Goal: Information Seeking & Learning: Learn about a topic

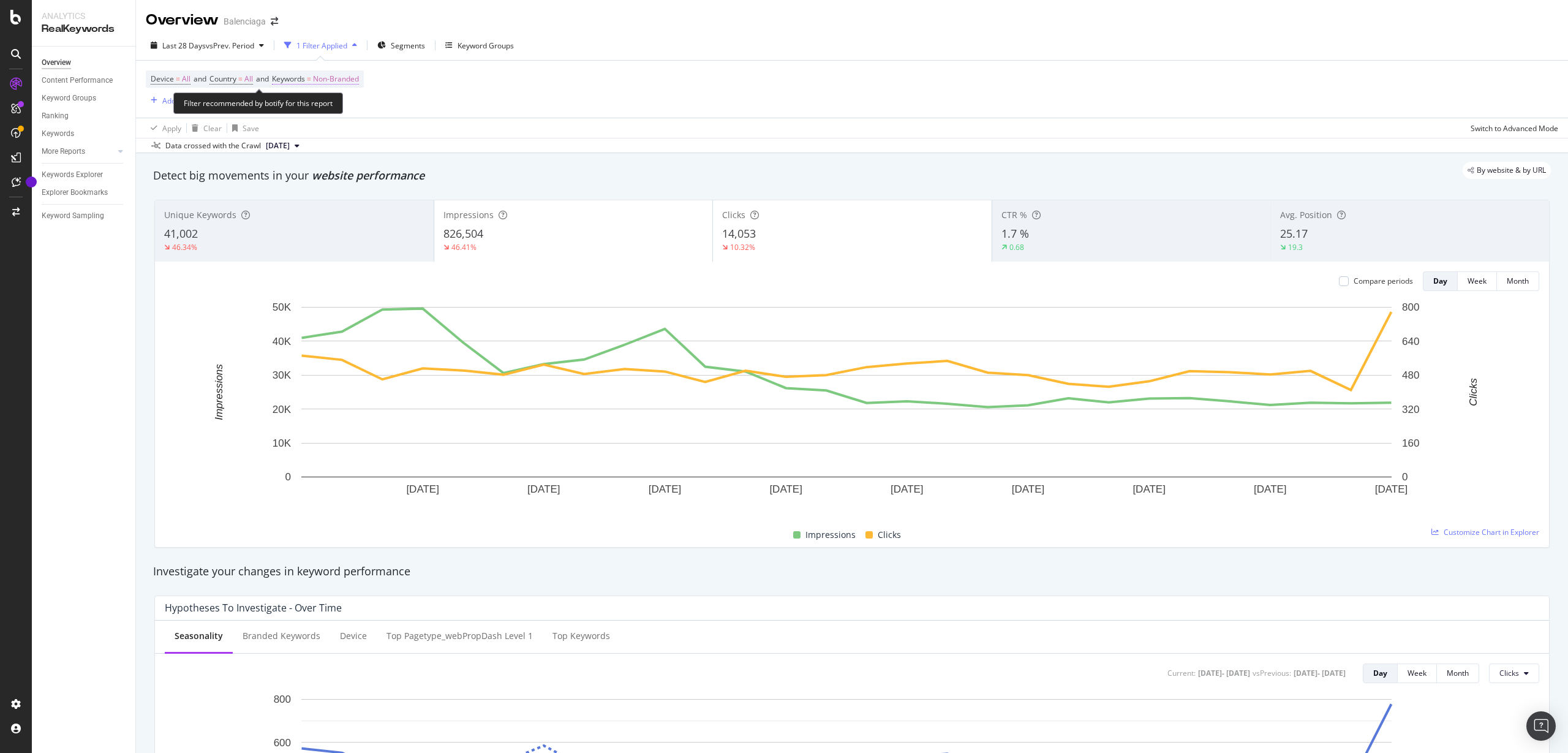
click at [342, 74] on span "Non-Branded" at bounding box center [336, 79] width 46 height 17
click at [345, 111] on icon "button" at bounding box center [348, 108] width 5 height 7
click at [520, 105] on div "Device = All and Country = All and Keywords = Non-Branded Add Filter" at bounding box center [852, 89] width 1412 height 57
click at [176, 108] on div "Device = All and Country = All and Keywords = Non-Branded Add Filter" at bounding box center [852, 89] width 1412 height 57
click at [290, 149] on span "[DATE]" at bounding box center [278, 146] width 24 height 11
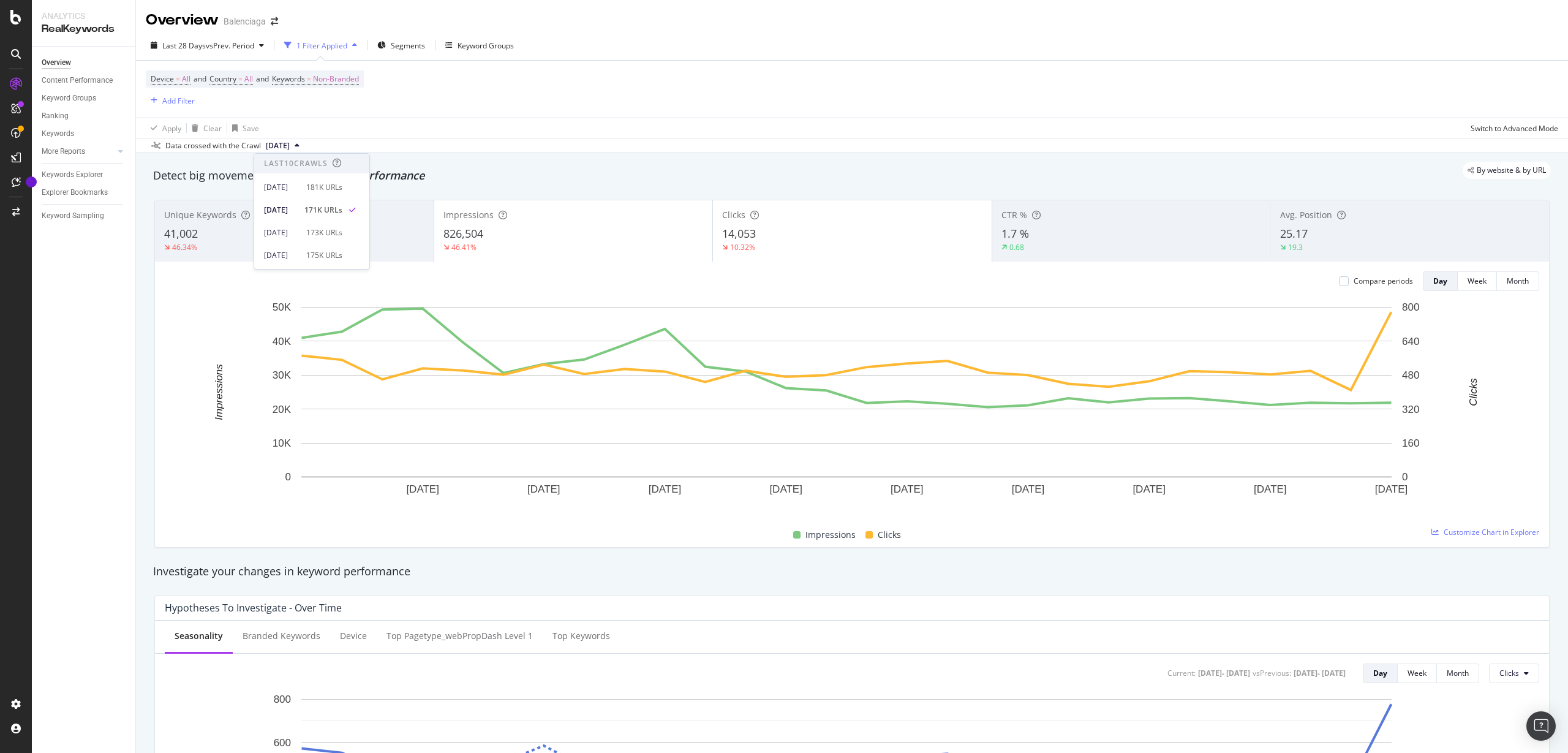
click at [290, 148] on span "[DATE]" at bounding box center [278, 146] width 24 height 11
click at [195, 105] on div "Add Filter" at bounding box center [179, 100] width 32 height 11
click at [393, 92] on div "Device = All and Country = All and Keywords = Non-Branded Add Filter" at bounding box center [852, 89] width 1412 height 57
click at [254, 46] on span "vs Prev. Period" at bounding box center [230, 45] width 48 height 11
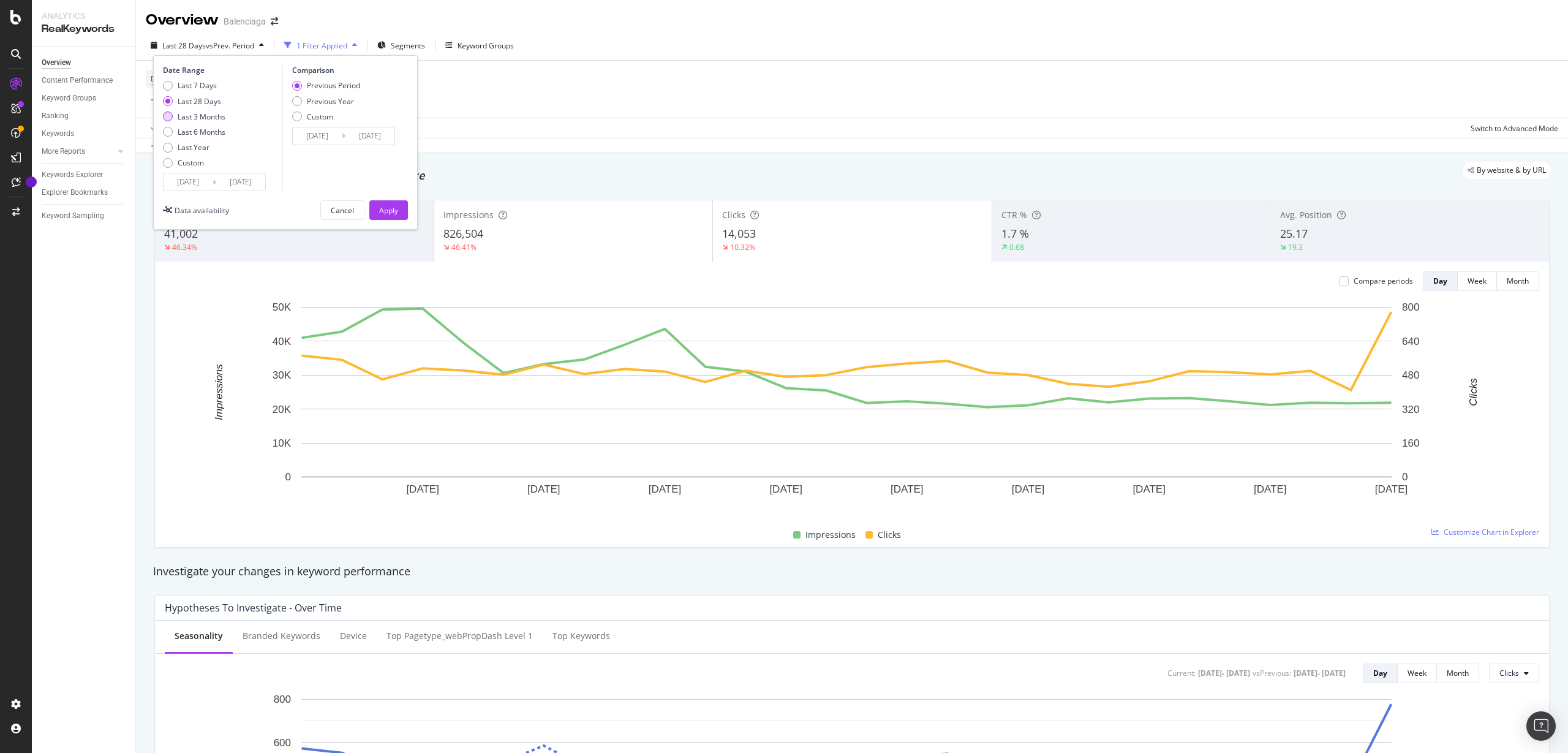
click at [207, 119] on div "Last 3 Months" at bounding box center [201, 117] width 48 height 11
type input "[DATE]"
click at [392, 220] on button "Apply" at bounding box center [388, 210] width 38 height 20
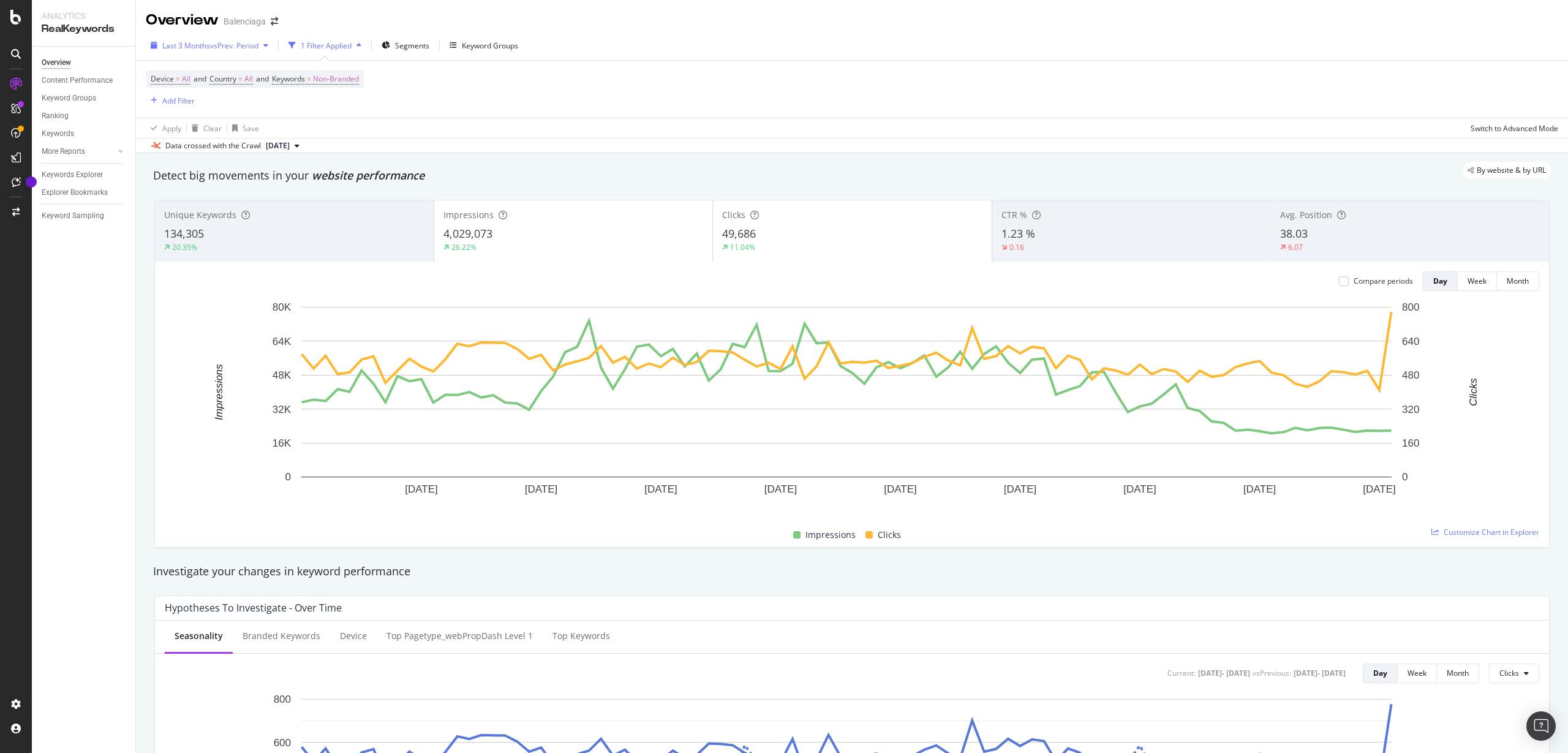
click at [247, 53] on div "Last 3 Months vs Prev. Period" at bounding box center [209, 45] width 127 height 19
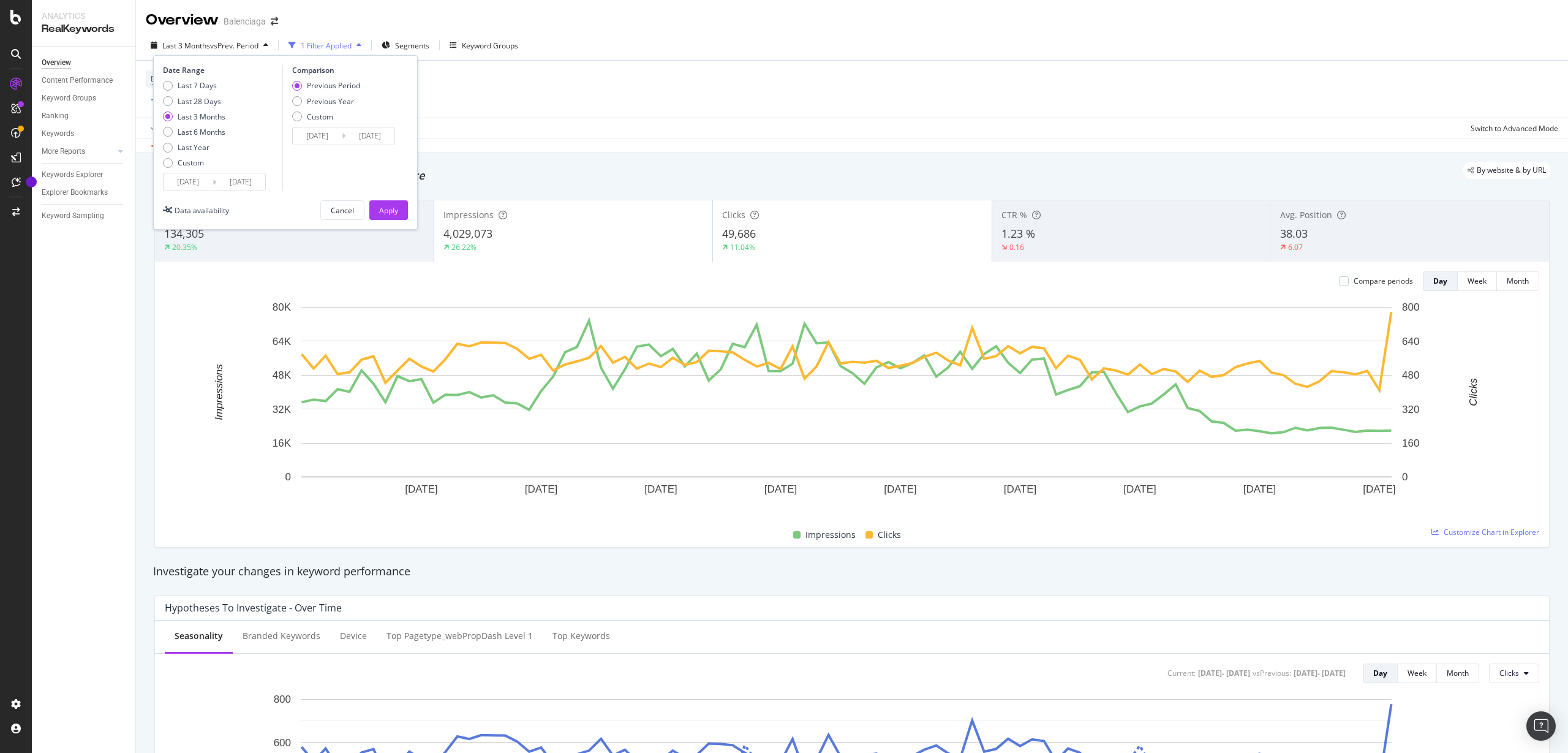
click at [306, 94] on div "Previous Period Previous Year Custom" at bounding box center [326, 103] width 68 height 46
click at [310, 101] on div "Previous Year" at bounding box center [331, 101] width 47 height 11
type input "[DATE]"
click at [382, 211] on div "Apply" at bounding box center [388, 210] width 19 height 11
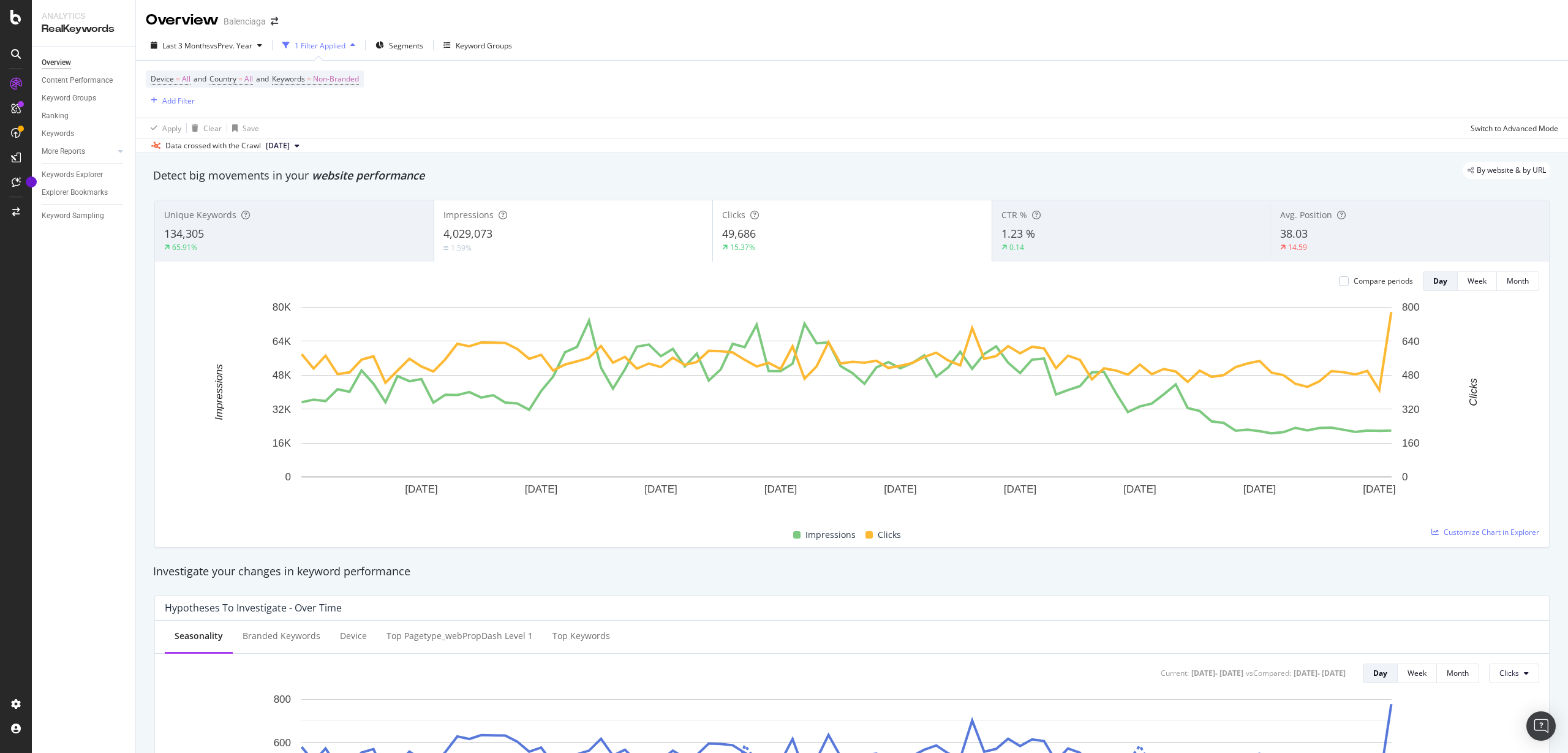
click at [337, 43] on div "1 Filter Applied" at bounding box center [320, 45] width 51 height 11
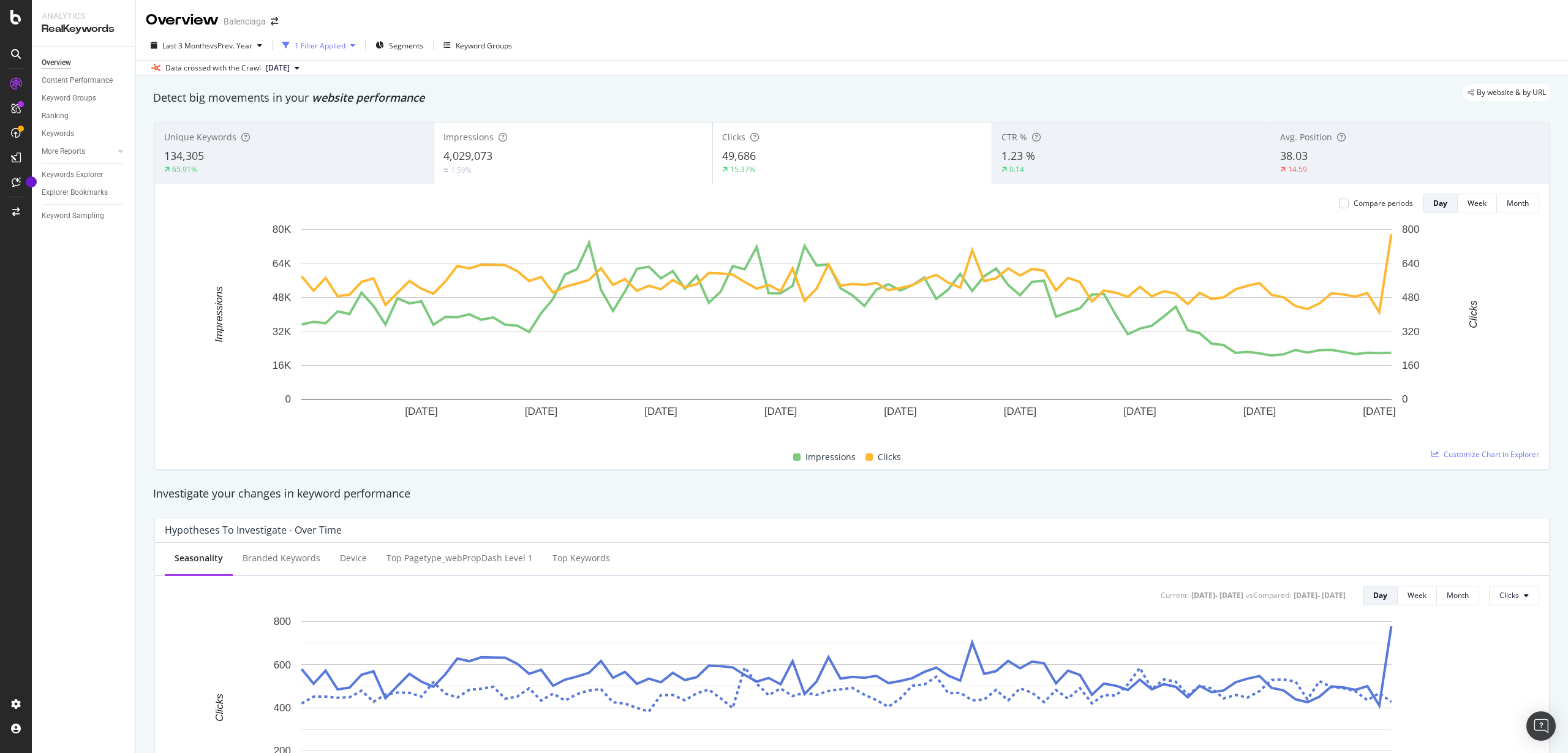
click at [355, 49] on div "1 Filter Applied" at bounding box center [318, 45] width 82 height 19
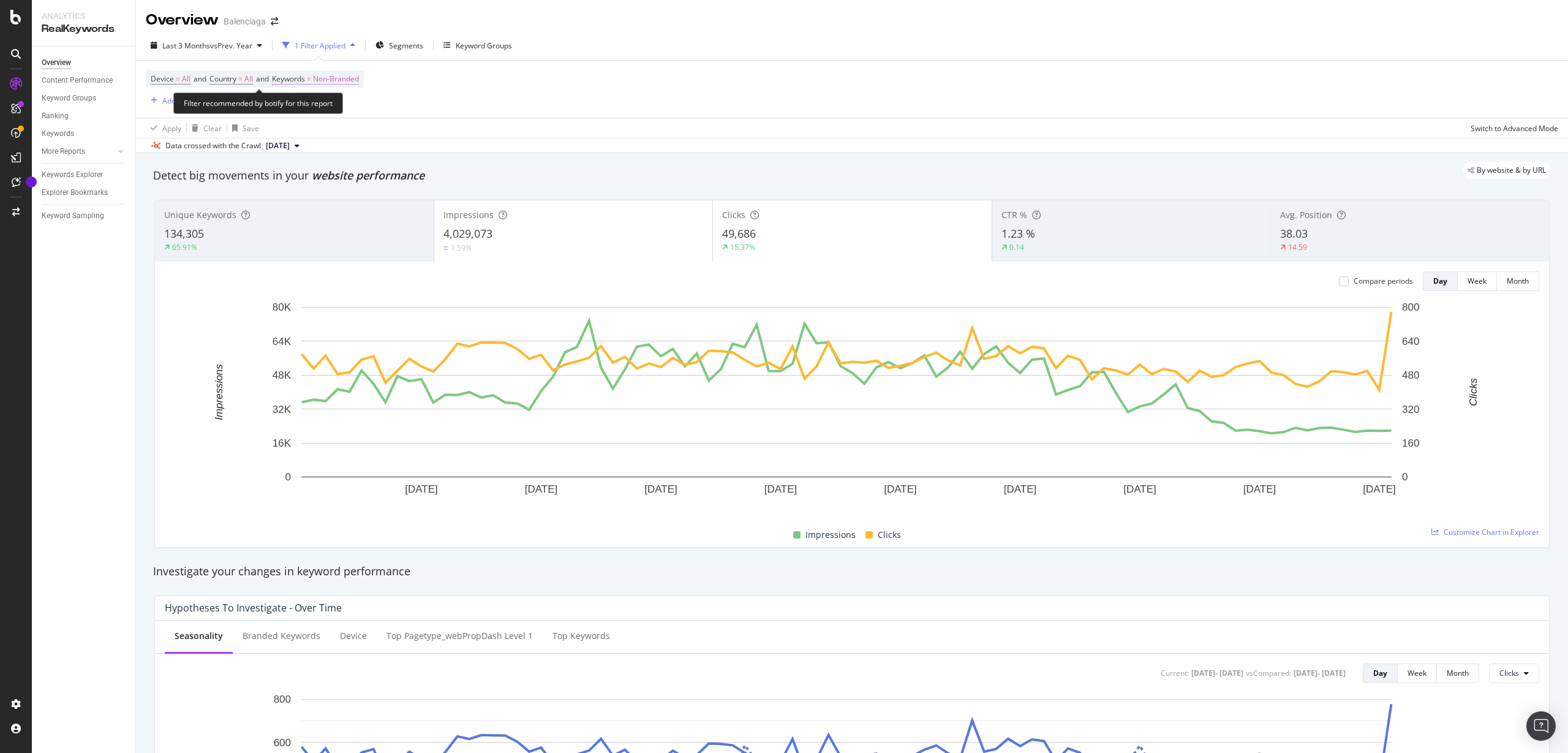
click at [354, 81] on span "Non-Branded" at bounding box center [336, 79] width 46 height 17
click at [342, 107] on div "button" at bounding box center [348, 108] width 15 height 7
click at [337, 199] on span "All" at bounding box center [362, 203] width 125 height 11
click at [410, 128] on div "Apply" at bounding box center [415, 133] width 19 height 11
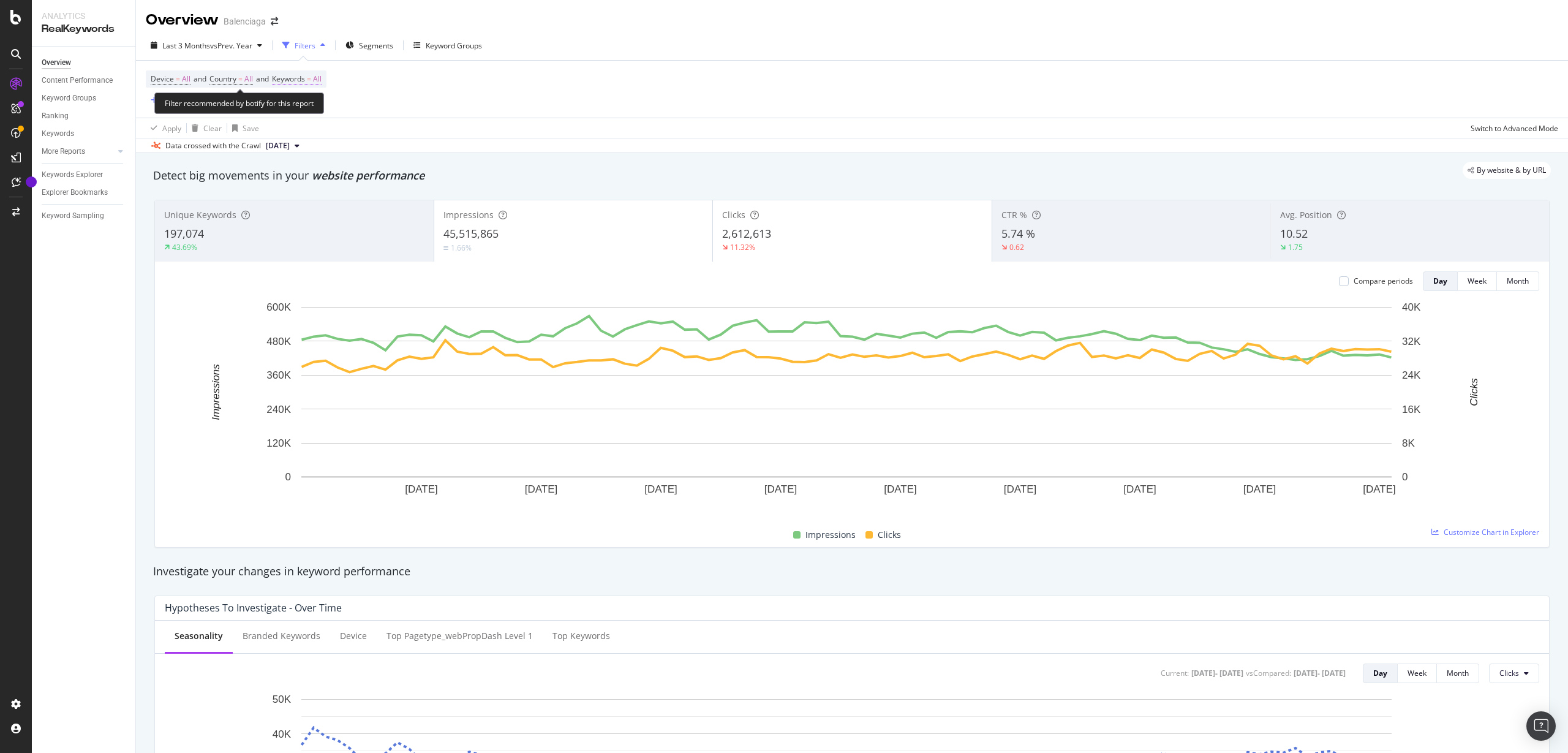
click at [321, 86] on span "All" at bounding box center [318, 79] width 9 height 17
click at [314, 104] on div "button" at bounding box center [311, 108] width 15 height 7
click at [329, 142] on div "Branded" at bounding box center [362, 149] width 145 height 18
click at [399, 131] on icon "button" at bounding box center [397, 133] width 7 height 7
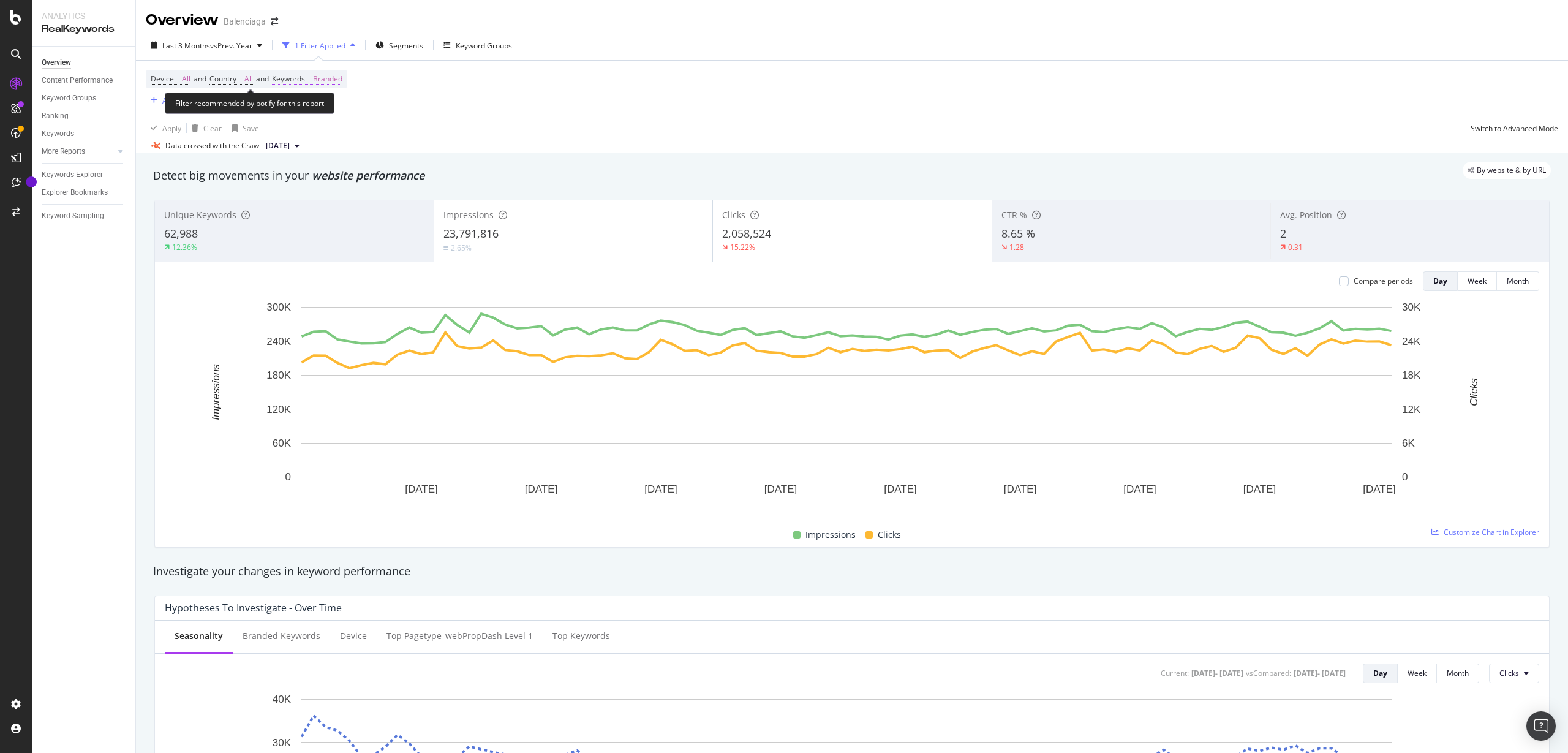
click at [322, 78] on span "Branded" at bounding box center [327, 79] width 29 height 17
click at [329, 109] on icon "button" at bounding box center [331, 108] width 5 height 7
click at [318, 205] on span "All" at bounding box center [362, 203] width 125 height 11
click at [424, 134] on div "Apply" at bounding box center [415, 133] width 19 height 11
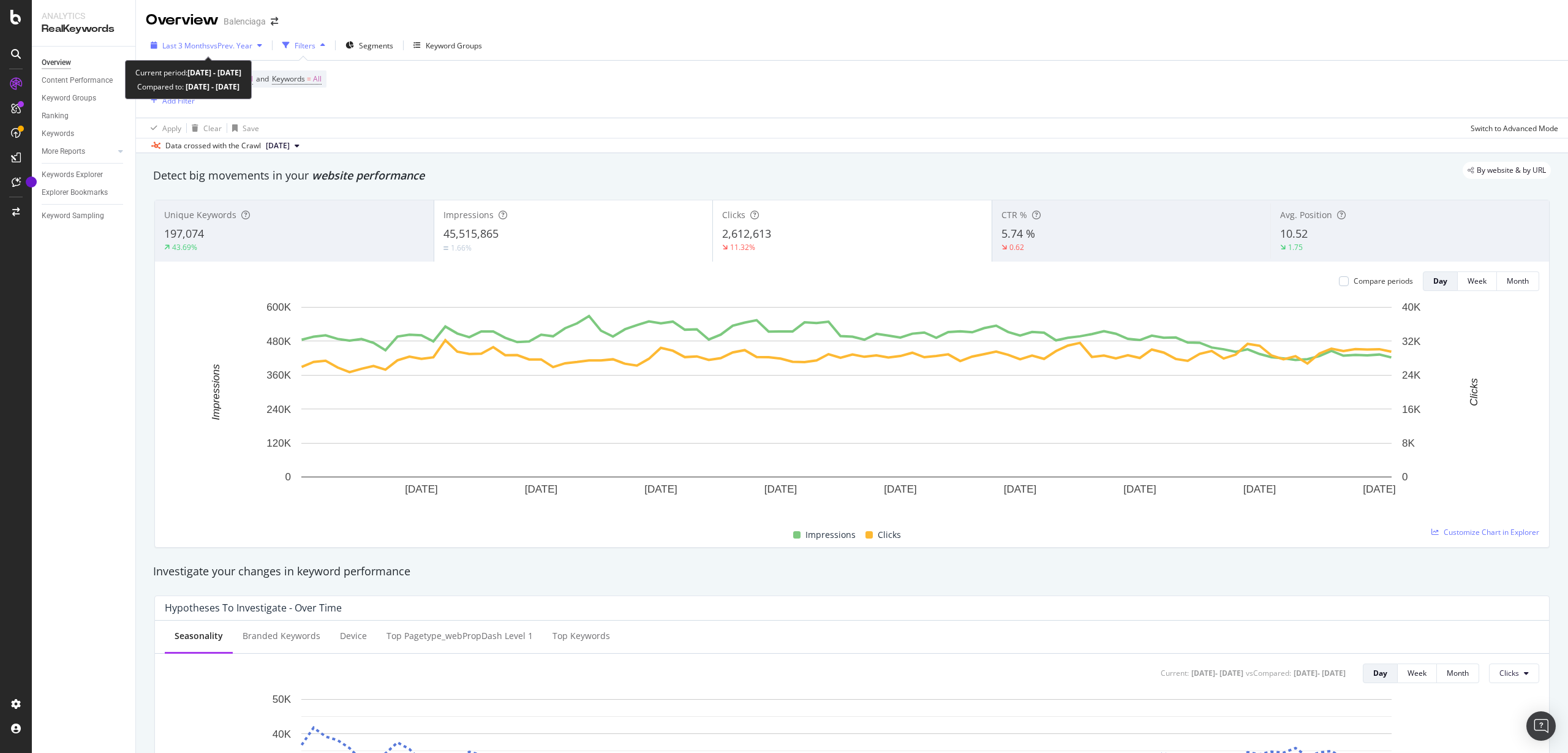
click at [208, 48] on span "Last 3 Months" at bounding box center [186, 45] width 48 height 11
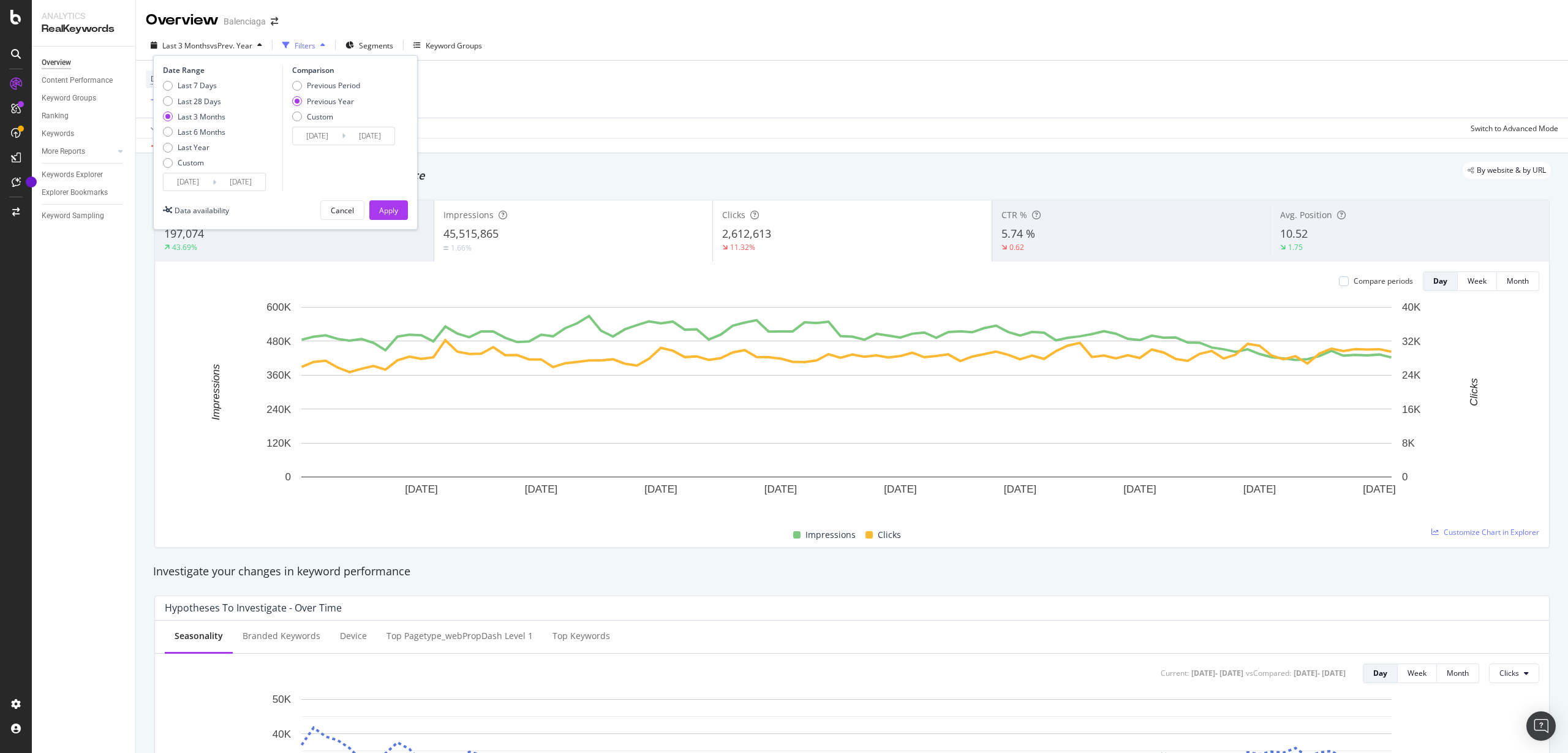
click at [549, 141] on div "Data crossed with the Crawl [DATE]" at bounding box center [852, 145] width 1432 height 15
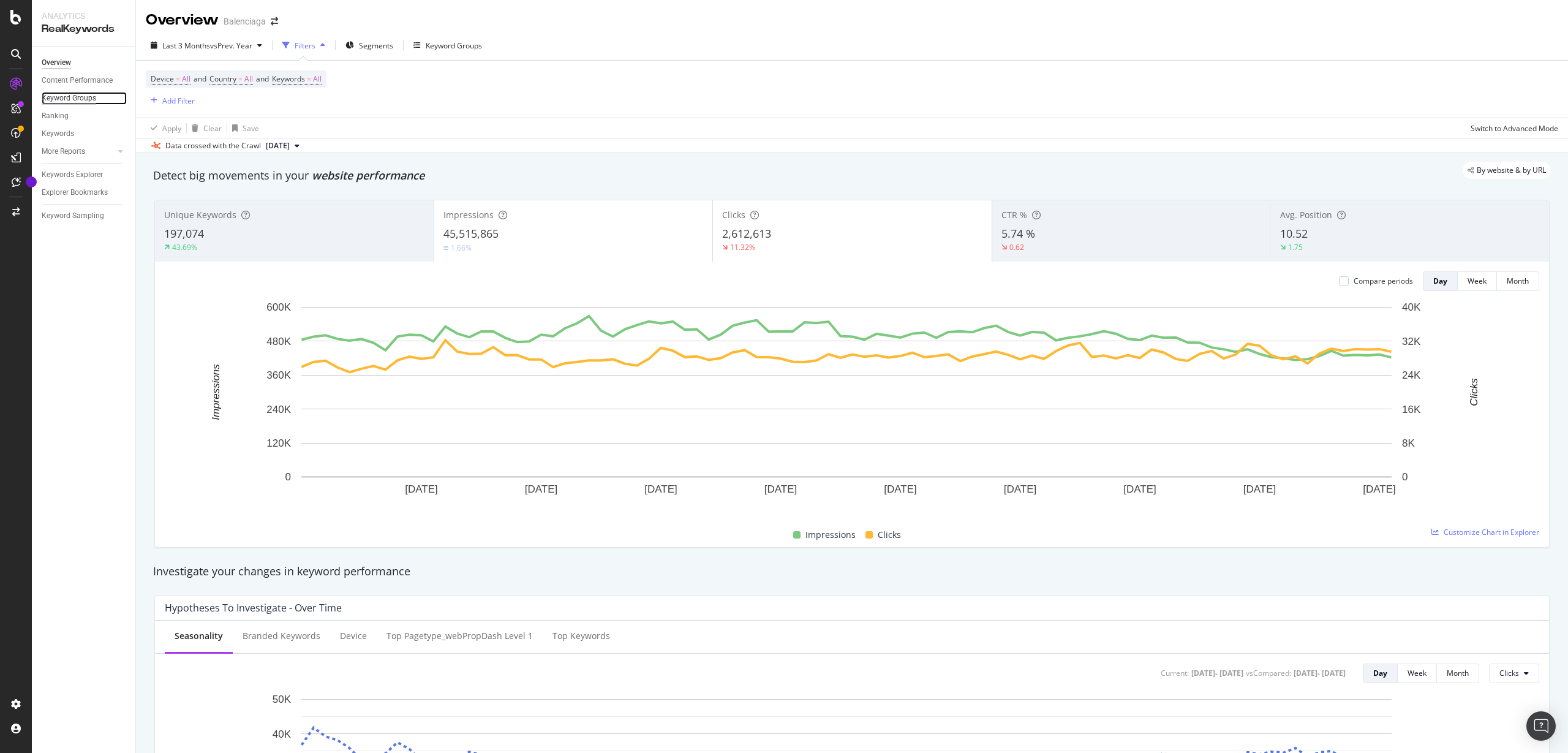
click at [65, 104] on div "Keyword Groups" at bounding box center [69, 98] width 55 height 13
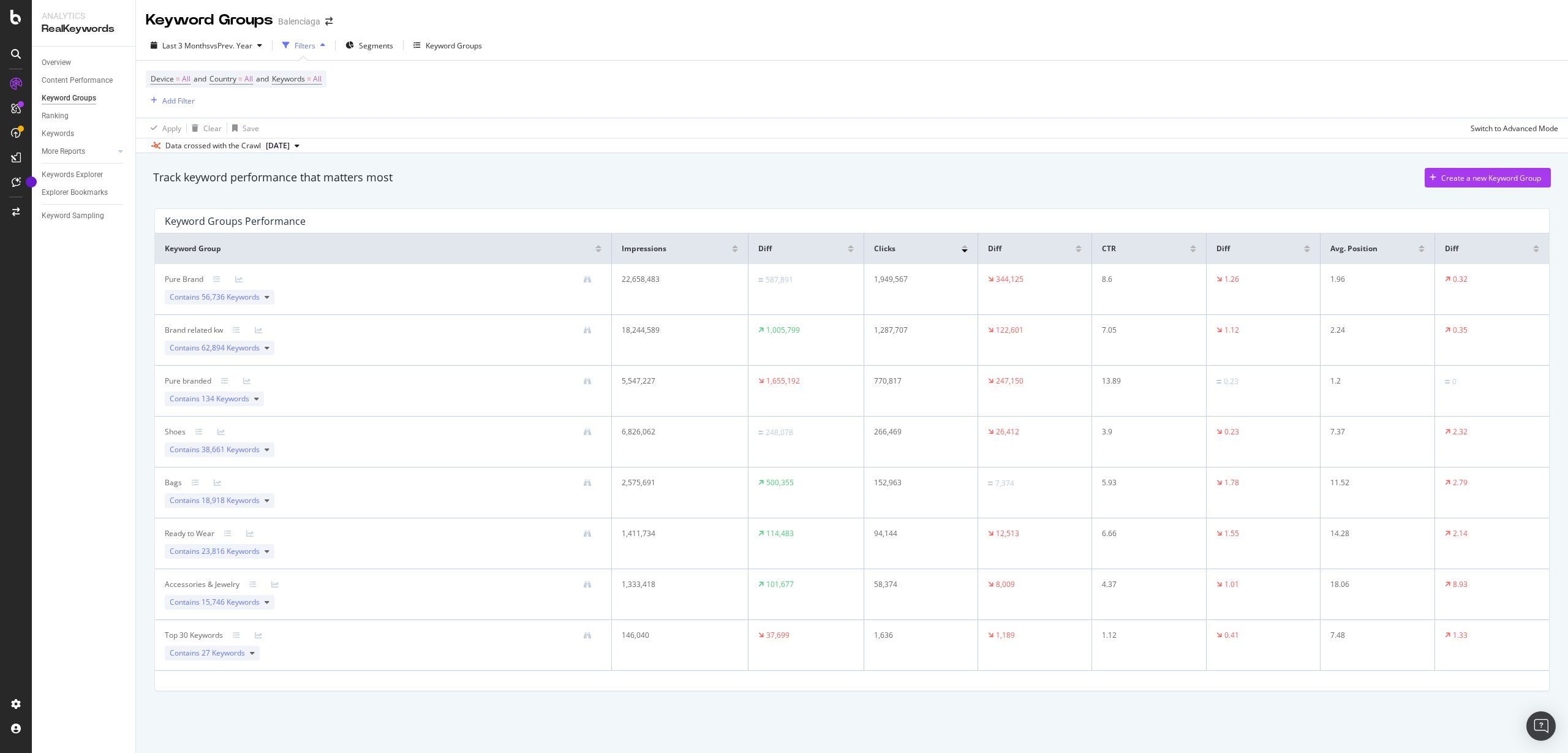
click at [849, 246] on div at bounding box center [851, 246] width 6 height 3
click at [852, 243] on div "Diff" at bounding box center [806, 249] width 95 height 11
click at [761, 244] on span "Diff" at bounding box center [765, 249] width 14 height 11
click at [964, 247] on div at bounding box center [964, 246] width 6 height 3
click at [1079, 247] on div at bounding box center [1079, 246] width 6 height 3
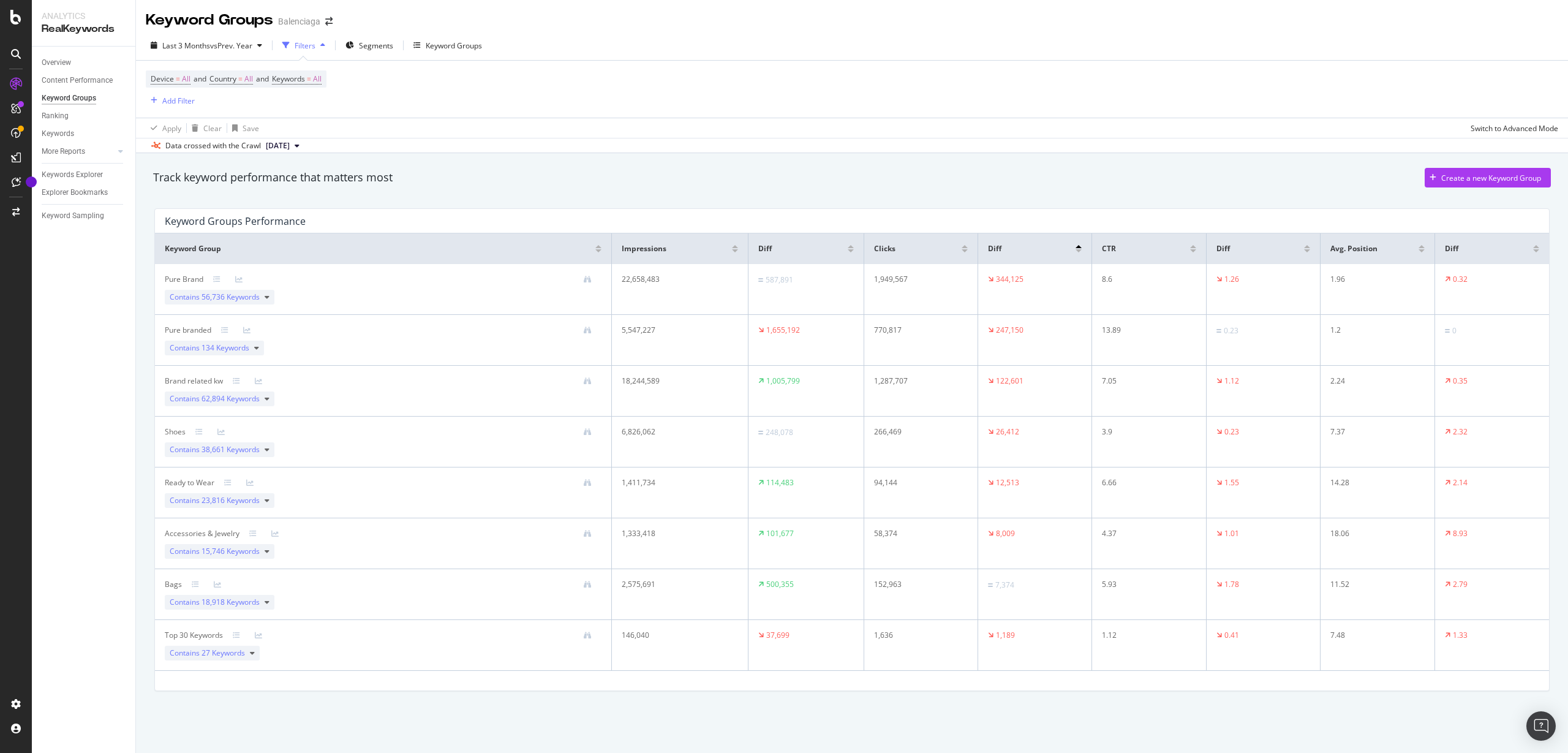
click at [854, 249] on th "Diff" at bounding box center [806, 248] width 115 height 30
click at [852, 249] on div at bounding box center [851, 251] width 6 height 3
click at [852, 245] on div at bounding box center [851, 246] width 6 height 3
click at [247, 301] on span "134 Keywords" at bounding box center [225, 296] width 48 height 11
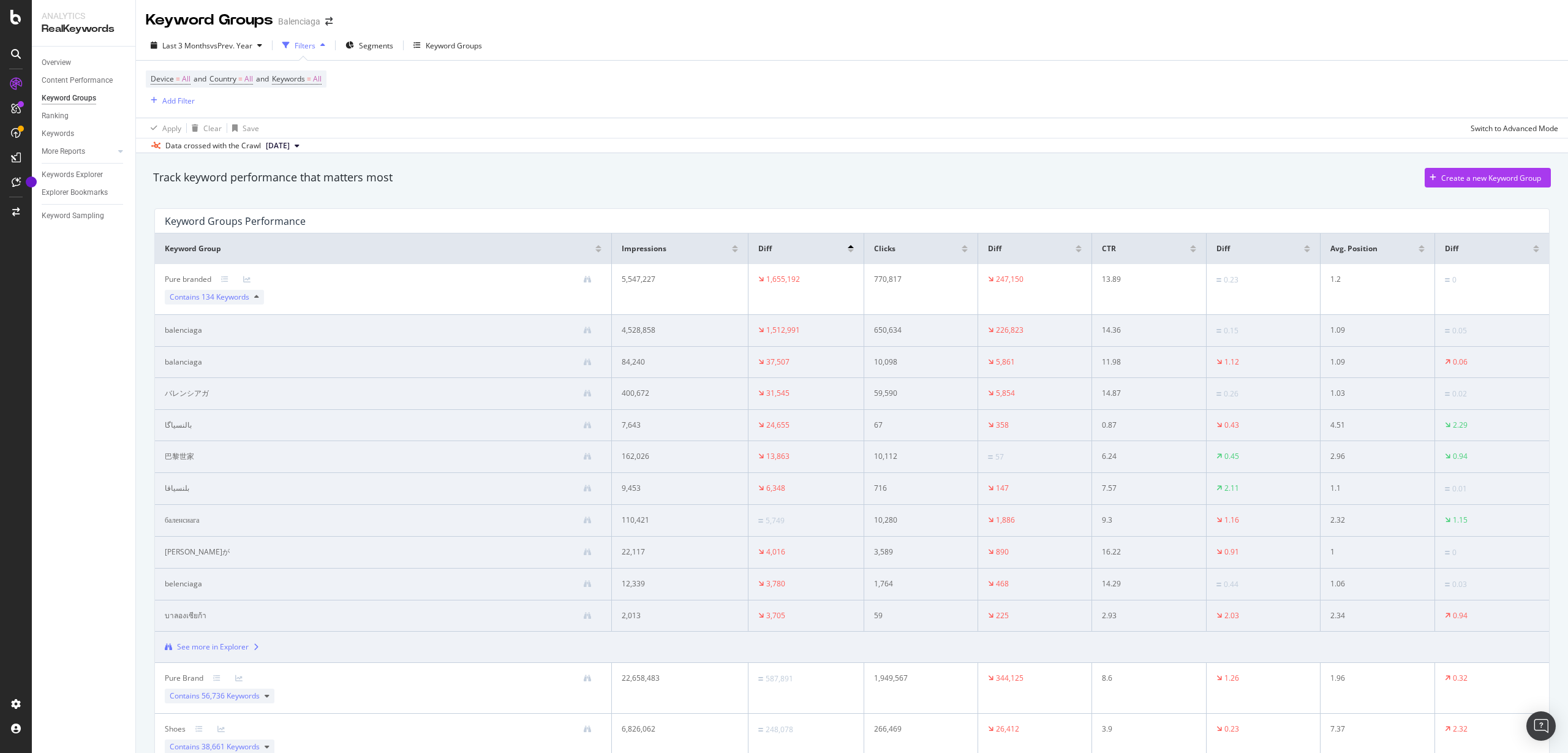
click at [247, 301] on span "134 Keywords" at bounding box center [225, 296] width 48 height 11
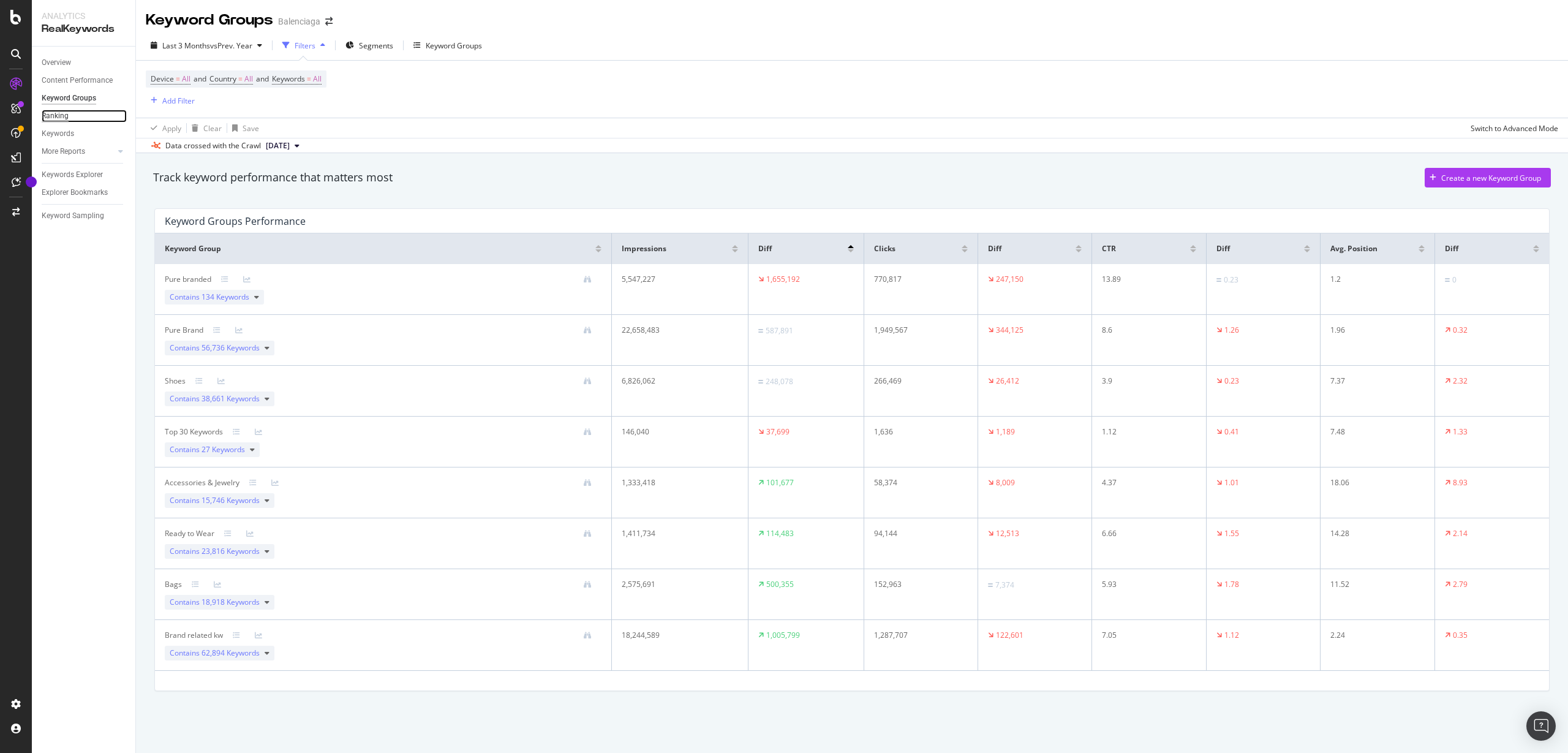
click at [52, 121] on div "Ranking" at bounding box center [55, 116] width 27 height 13
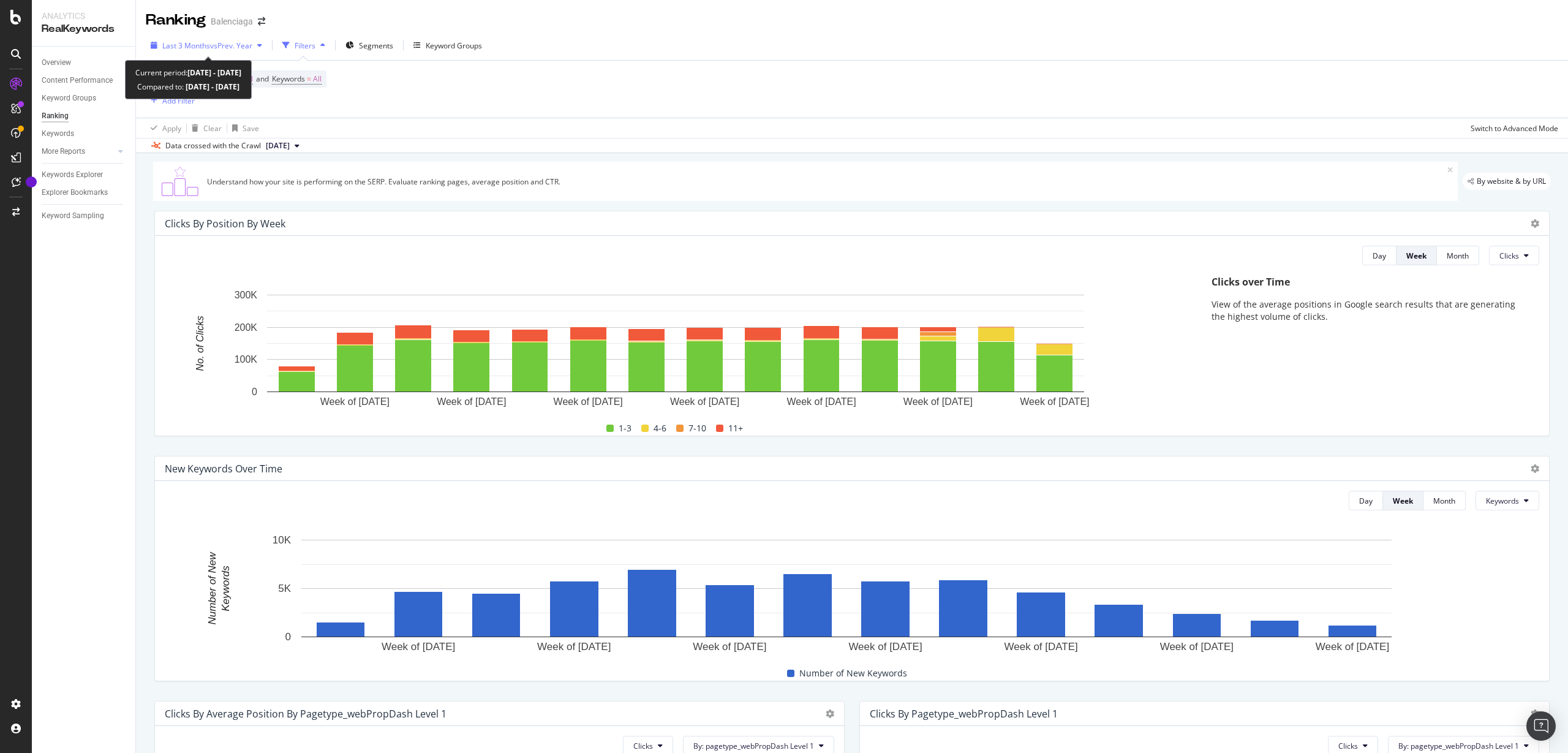
click at [206, 46] on span "Last 3 Months" at bounding box center [186, 45] width 48 height 11
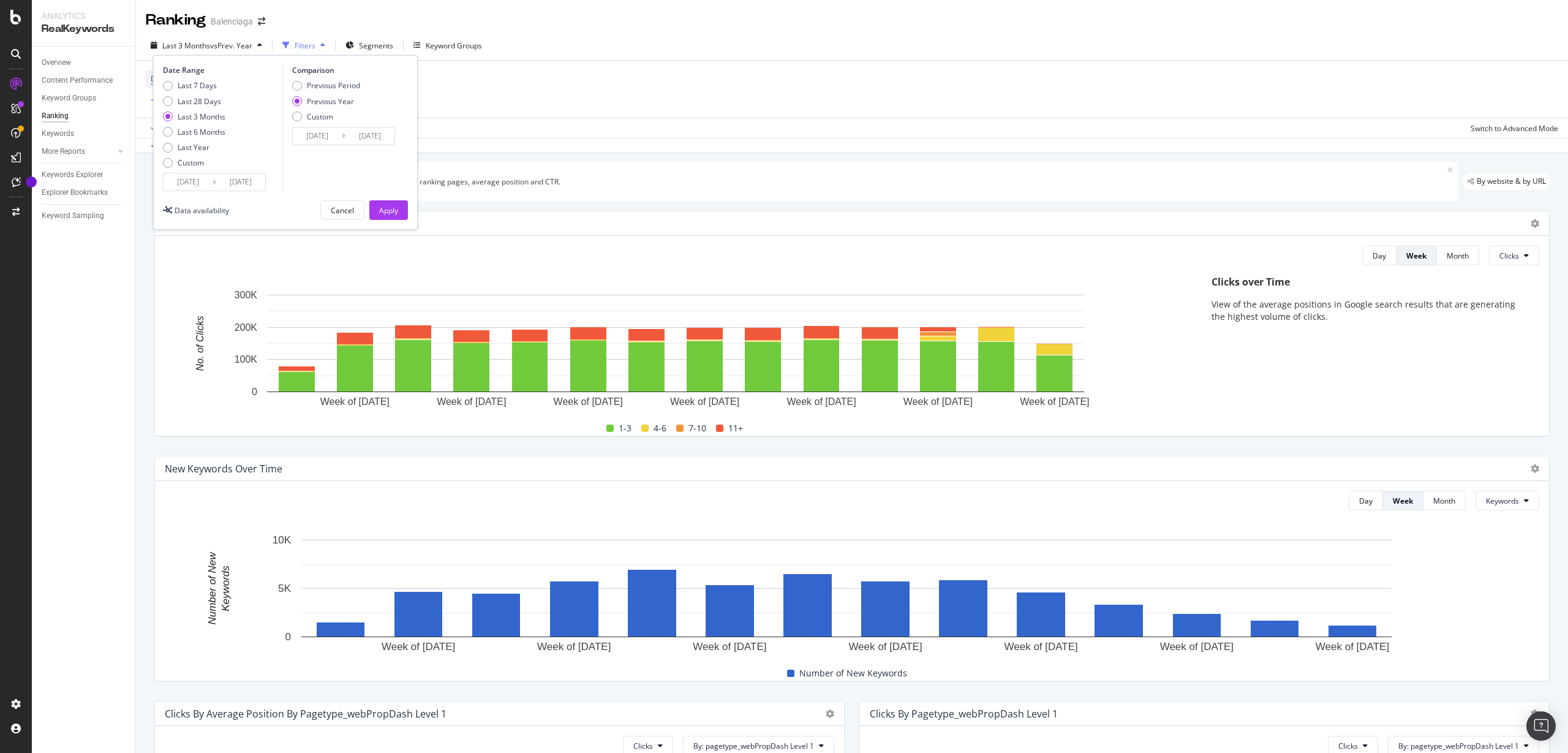
click at [1437, 264] on button "Month" at bounding box center [1458, 256] width 42 height 20
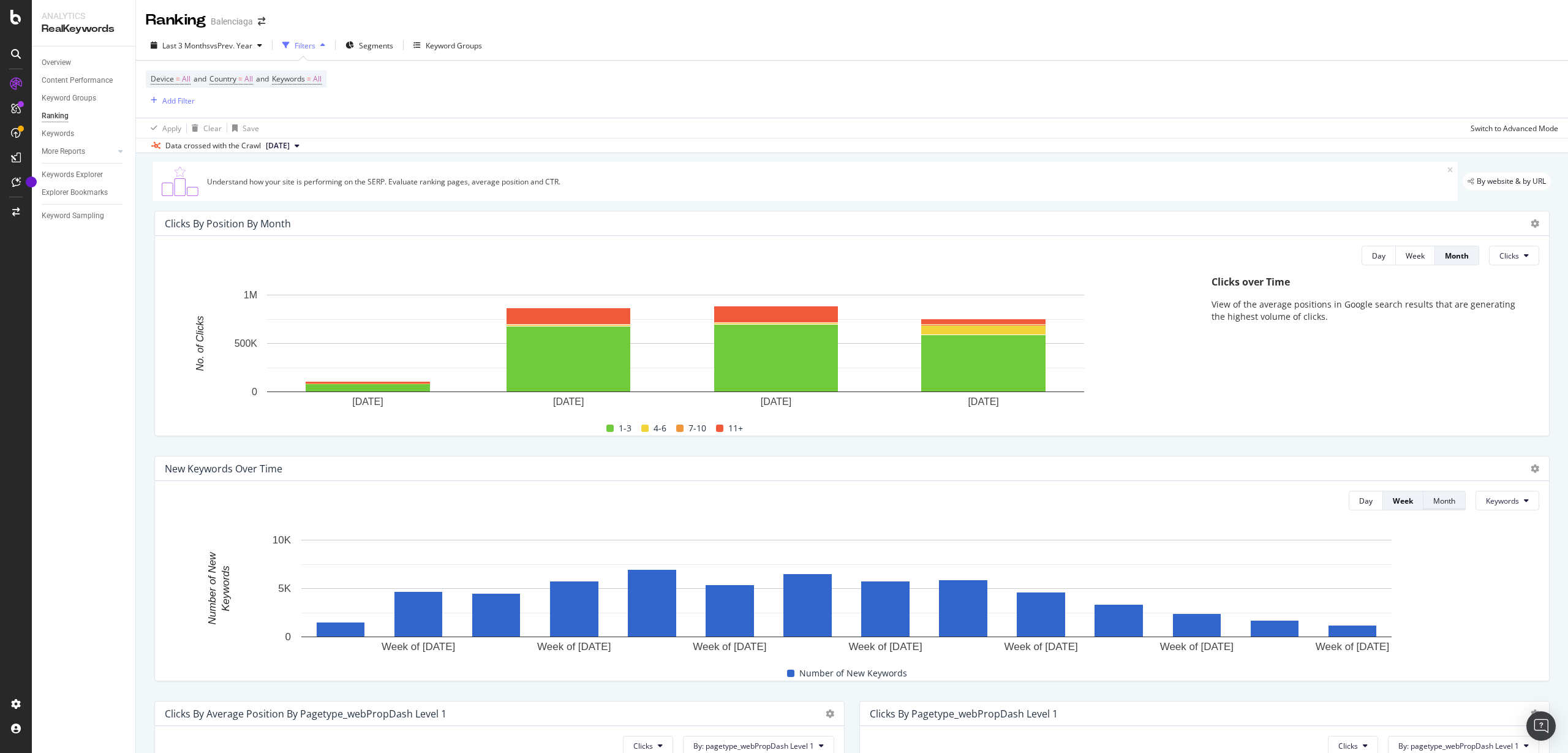
click at [1433, 499] on div "Month" at bounding box center [1445, 501] width 22 height 11
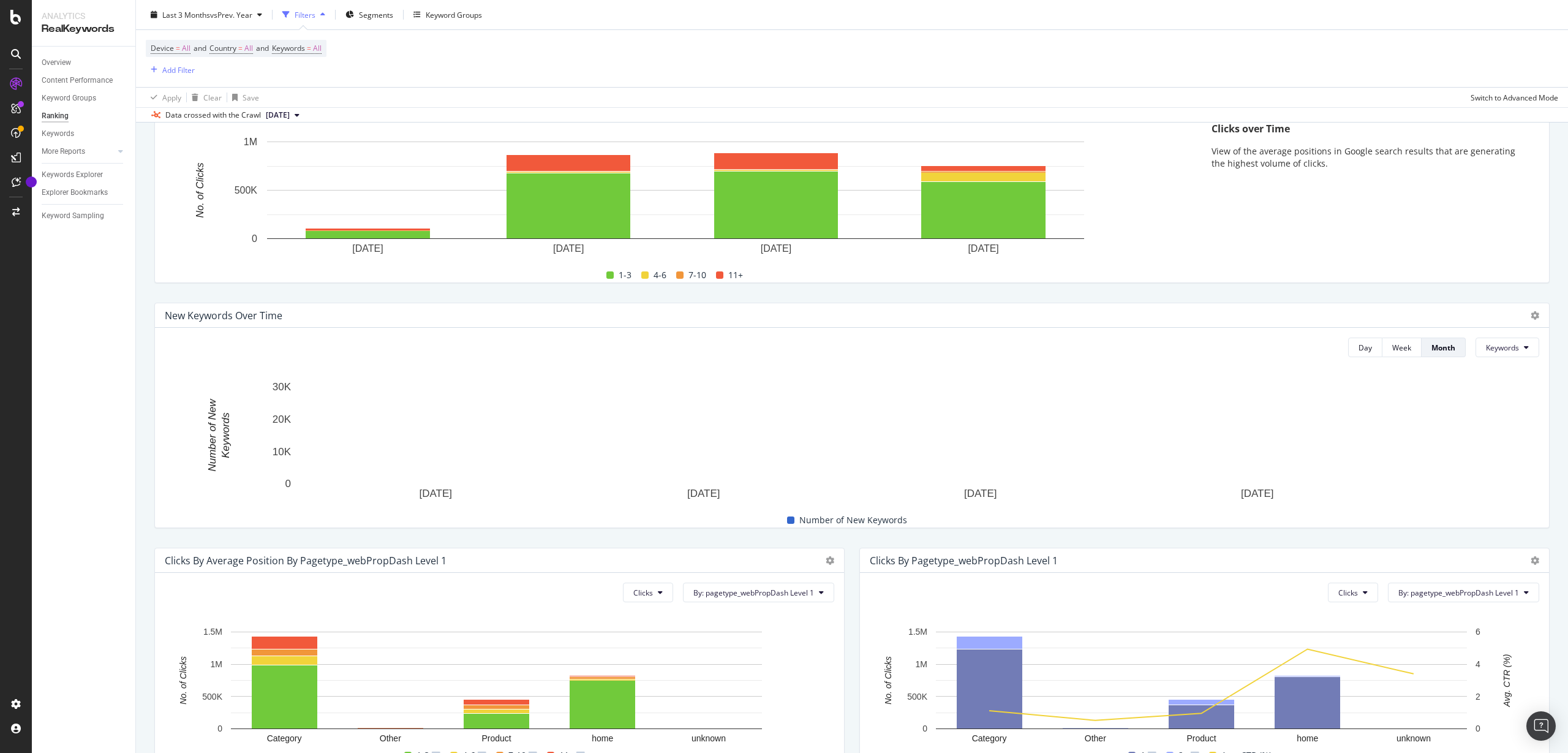
scroll to position [76, 0]
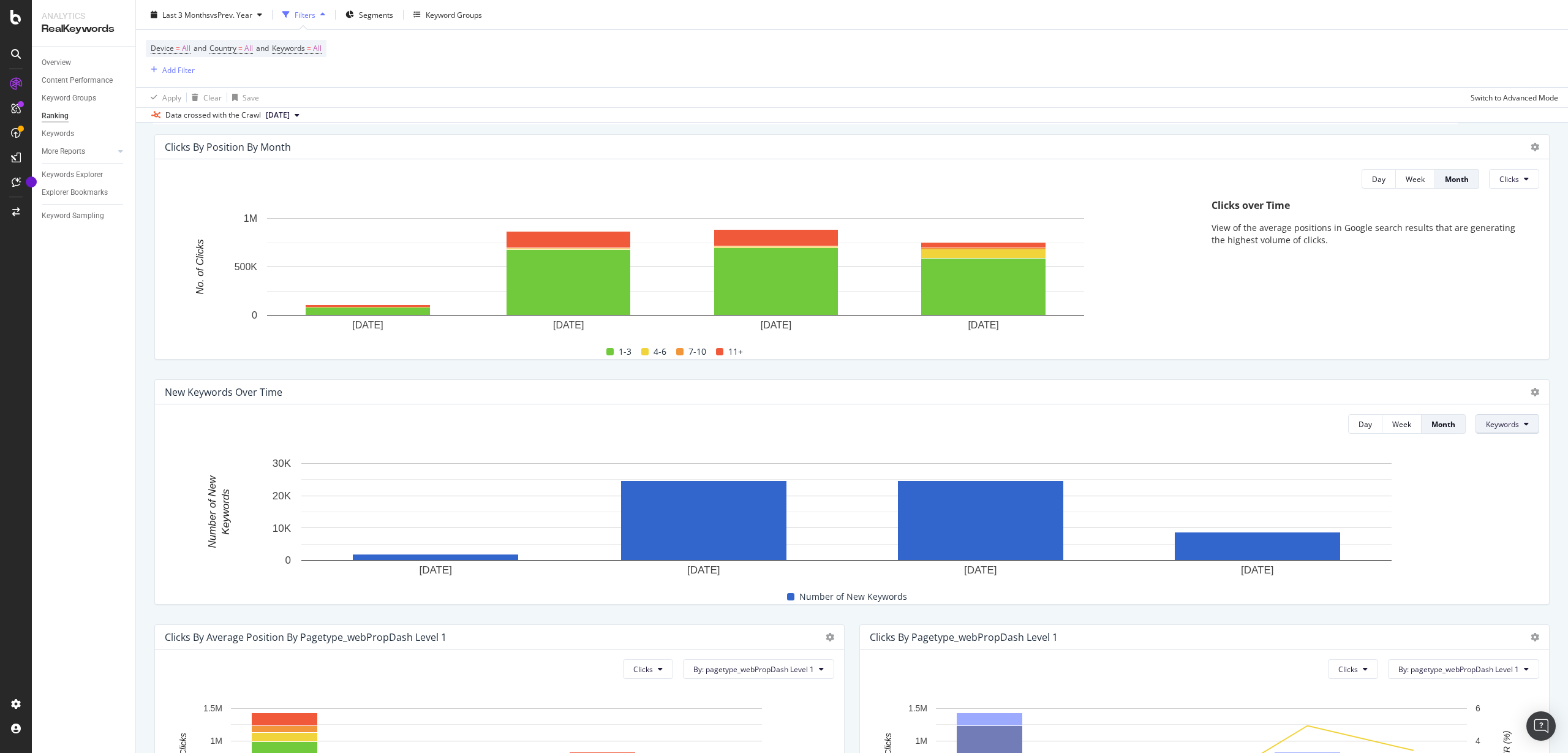
click at [1486, 430] on button "Keywords" at bounding box center [1507, 424] width 64 height 20
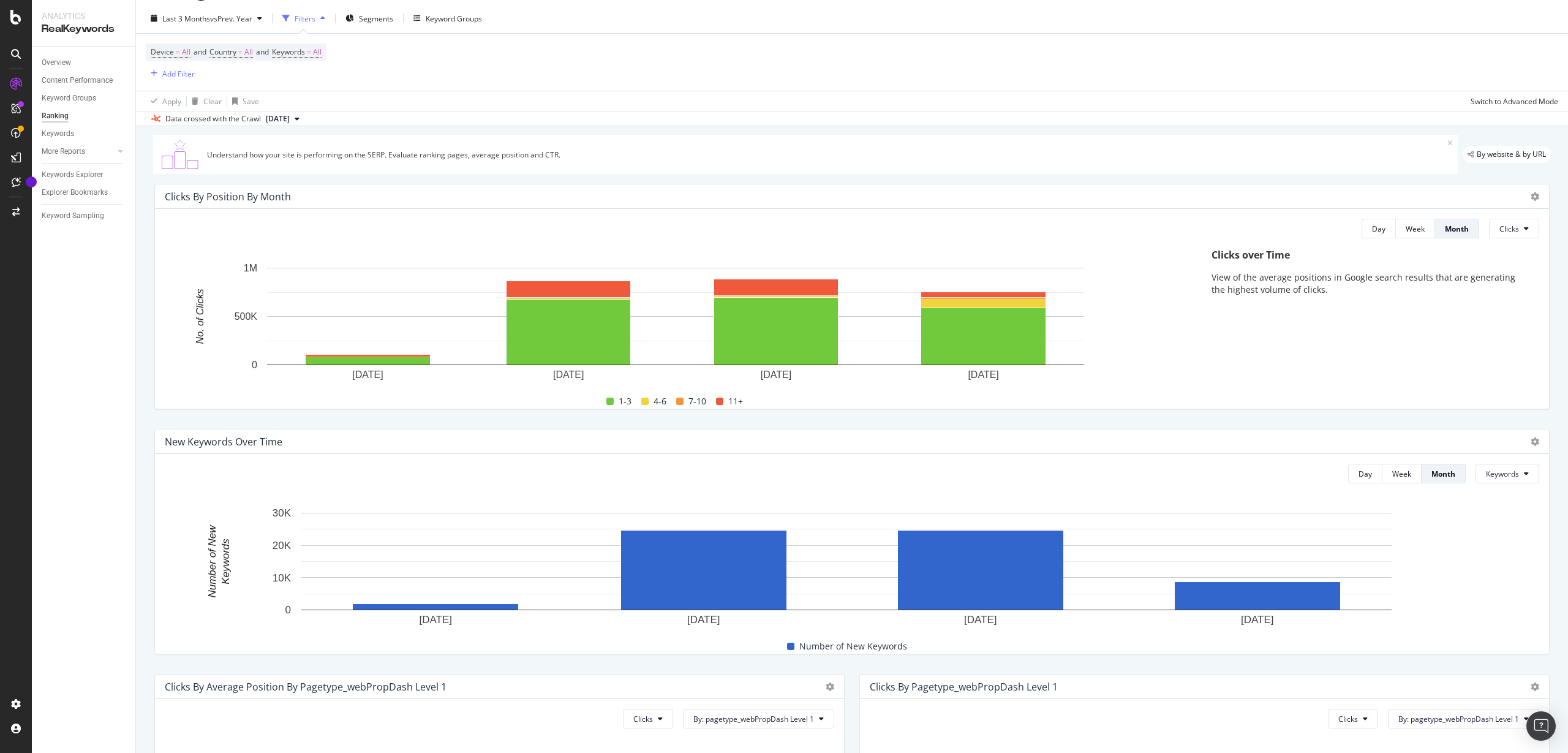
scroll to position [0, 0]
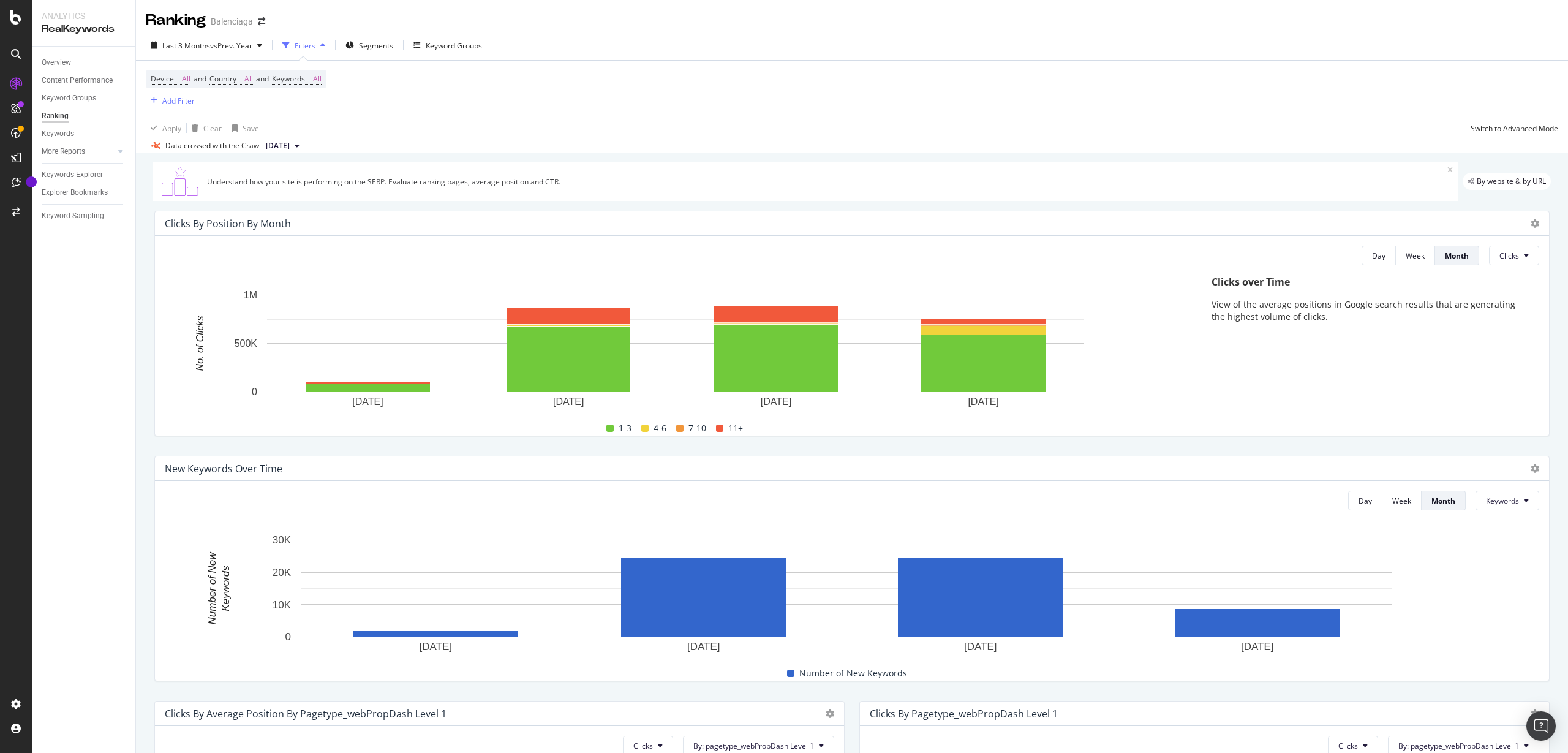
click at [290, 150] on span "[DATE]" at bounding box center [278, 146] width 24 height 11
click at [572, 186] on div "Understand how your site is performing on the SERP. Evaluate ranking pages, ave…" at bounding box center [827, 181] width 1241 height 11
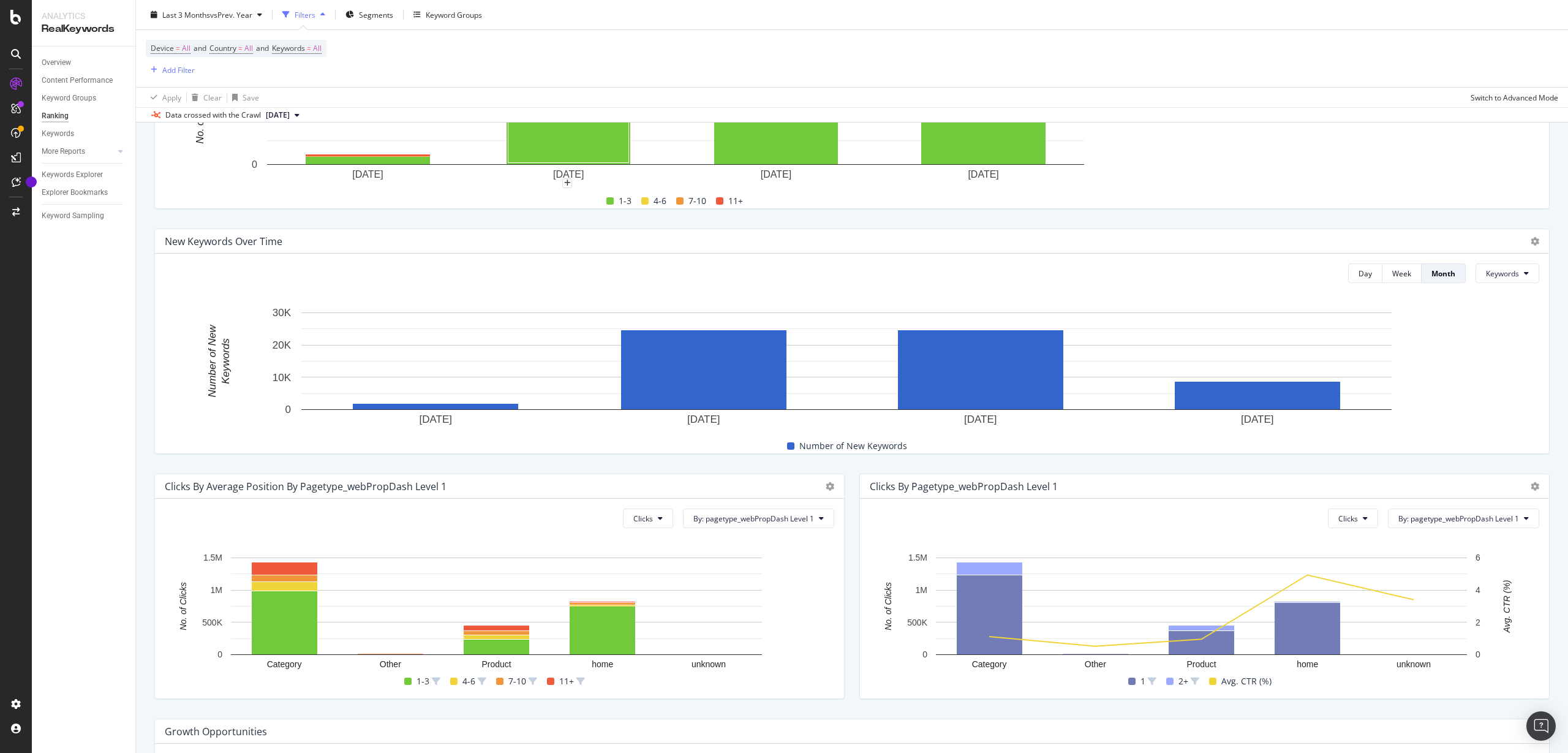
scroll to position [153, 0]
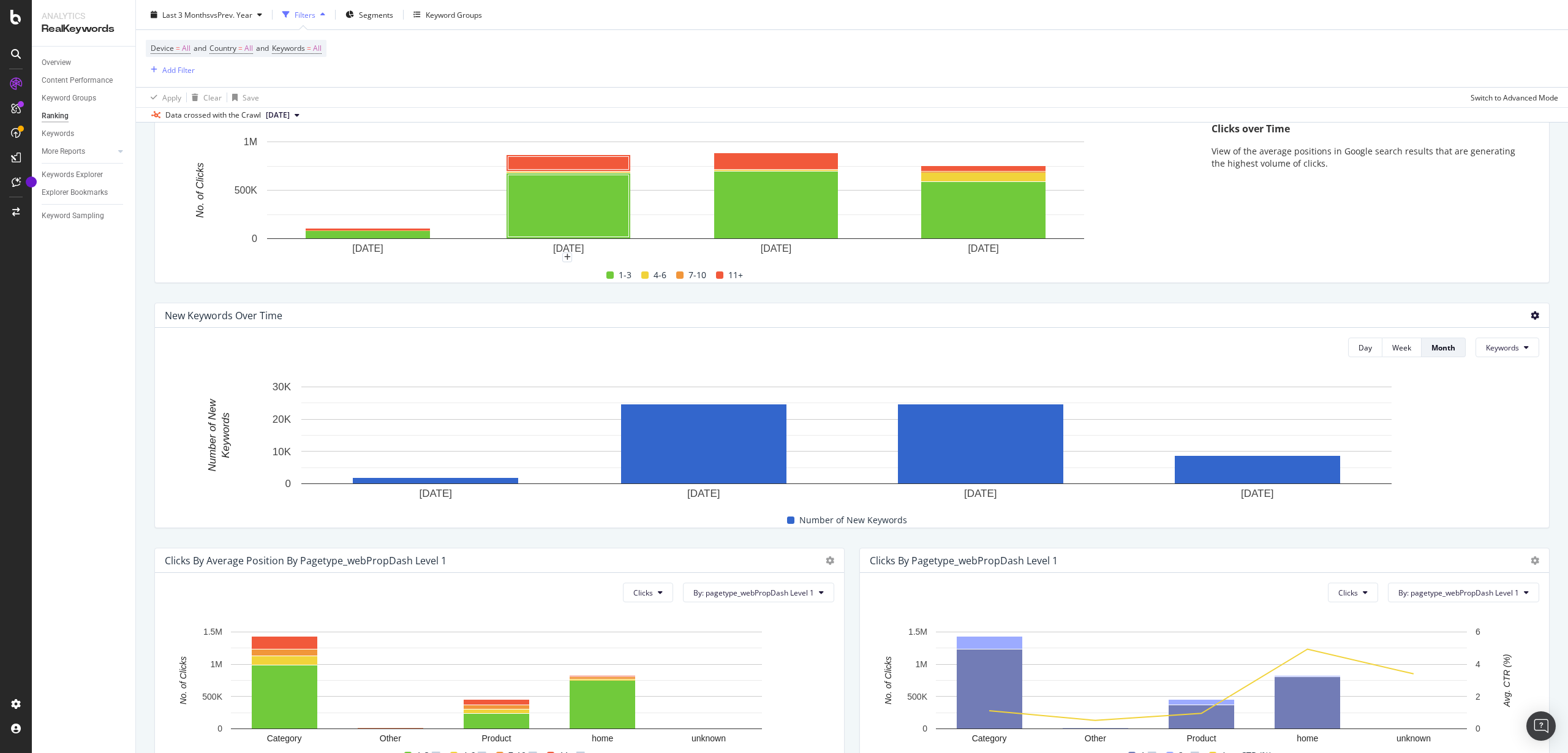
click at [1531, 318] on icon at bounding box center [1535, 316] width 9 height 9
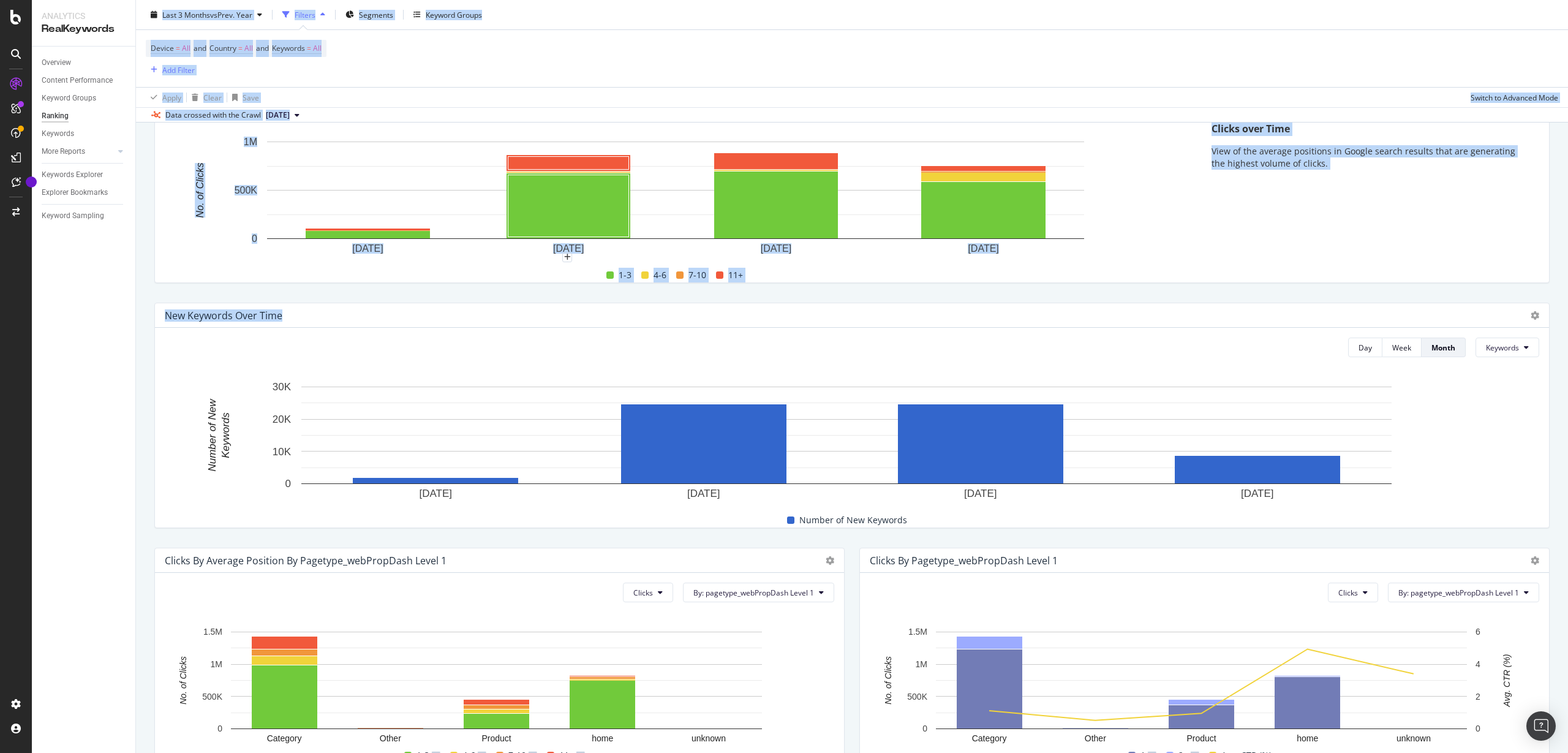
drag, startPoint x: 293, startPoint y: 319, endPoint x: 123, endPoint y: 323, distance: 170.0
click at [123, 323] on div "Analytics RealKeywords Overview Content Performance Keyword Groups Ranking Keyw…" at bounding box center [800, 377] width 1536 height 753
click at [217, 318] on div "New Keywords Over Time" at bounding box center [224, 316] width 118 height 12
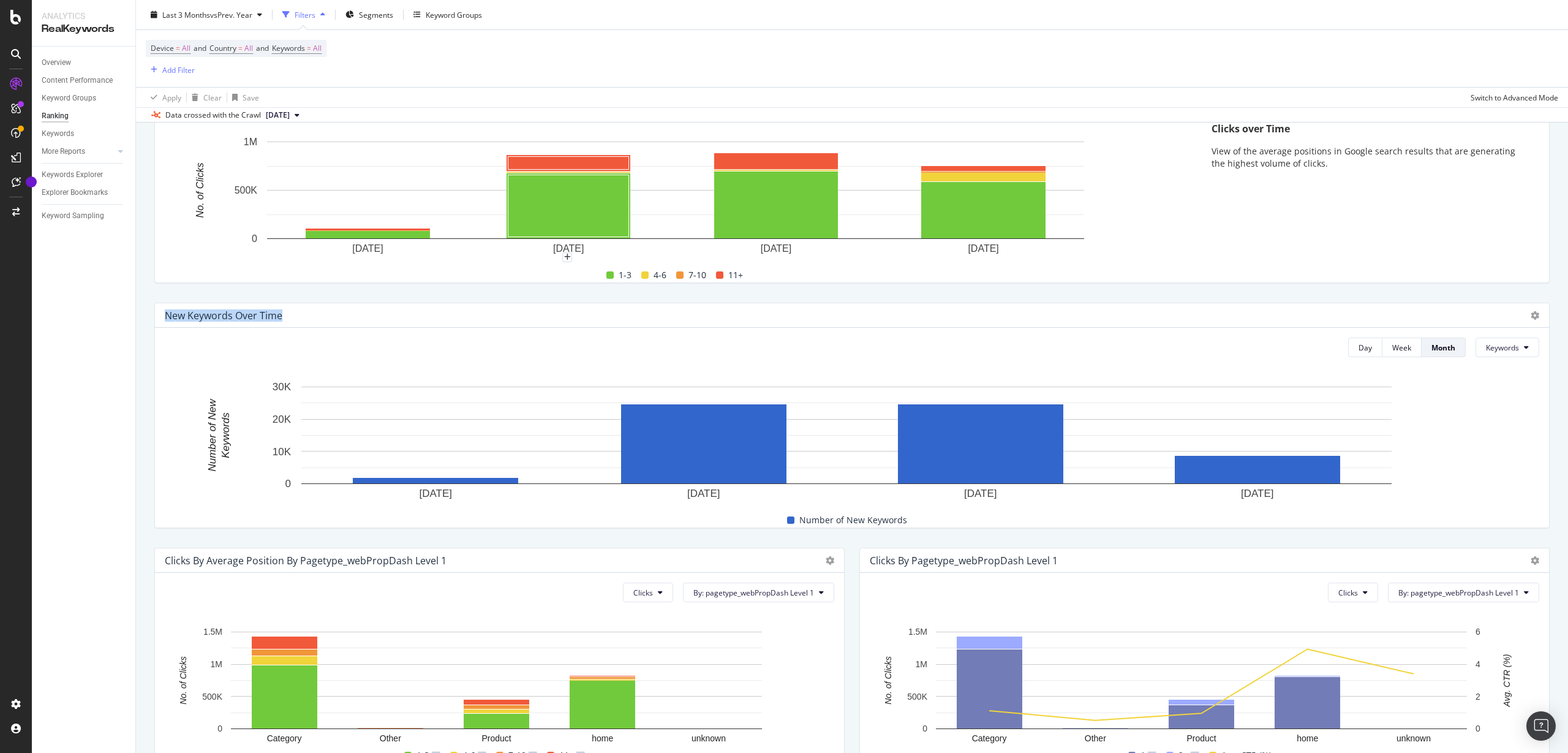
drag, startPoint x: 166, startPoint y: 314, endPoint x: 283, endPoint y: 310, distance: 117.1
click at [283, 310] on div "New Keywords Over Time" at bounding box center [842, 316] width 1353 height 12
copy div "New Keywords Over Time"
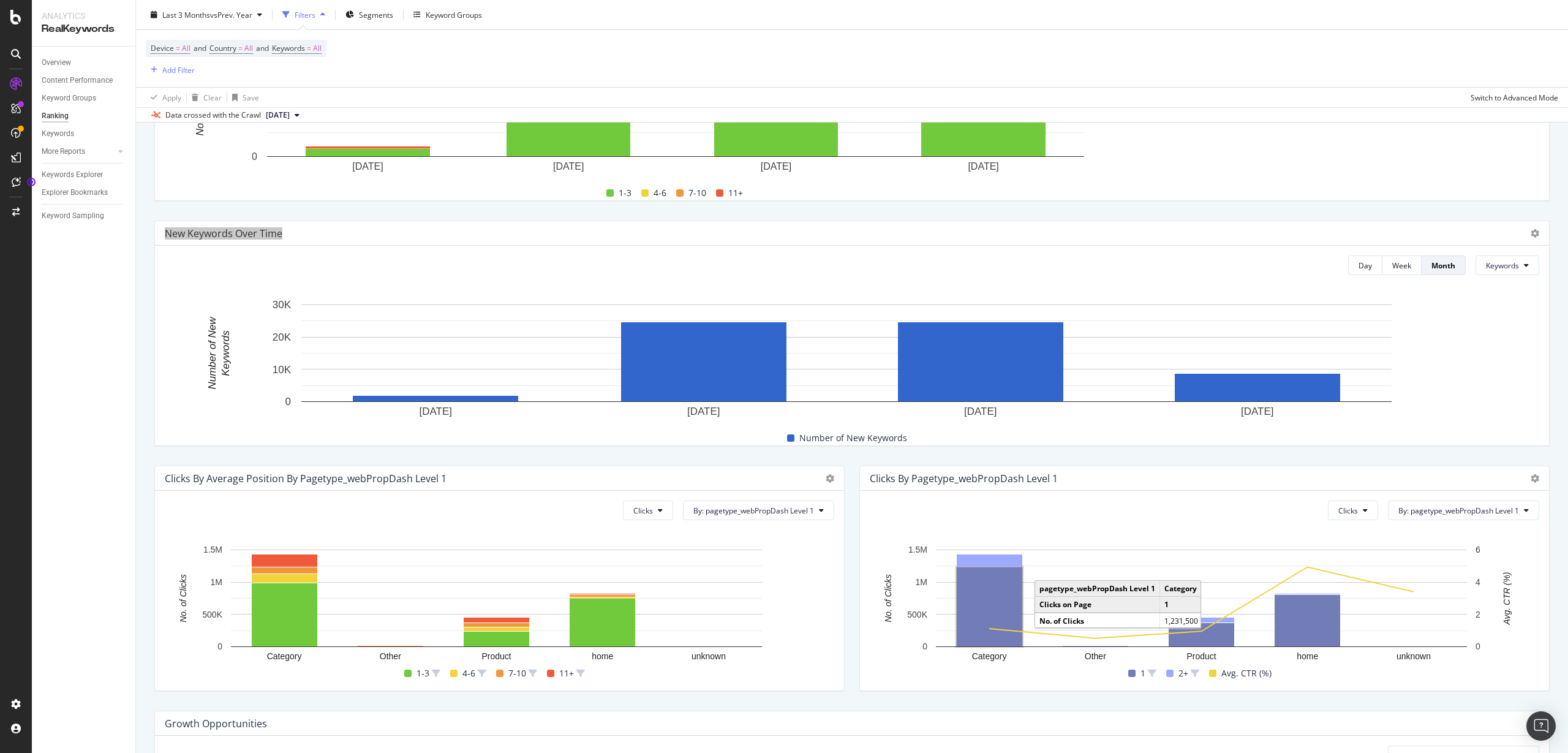
scroll to position [460, 0]
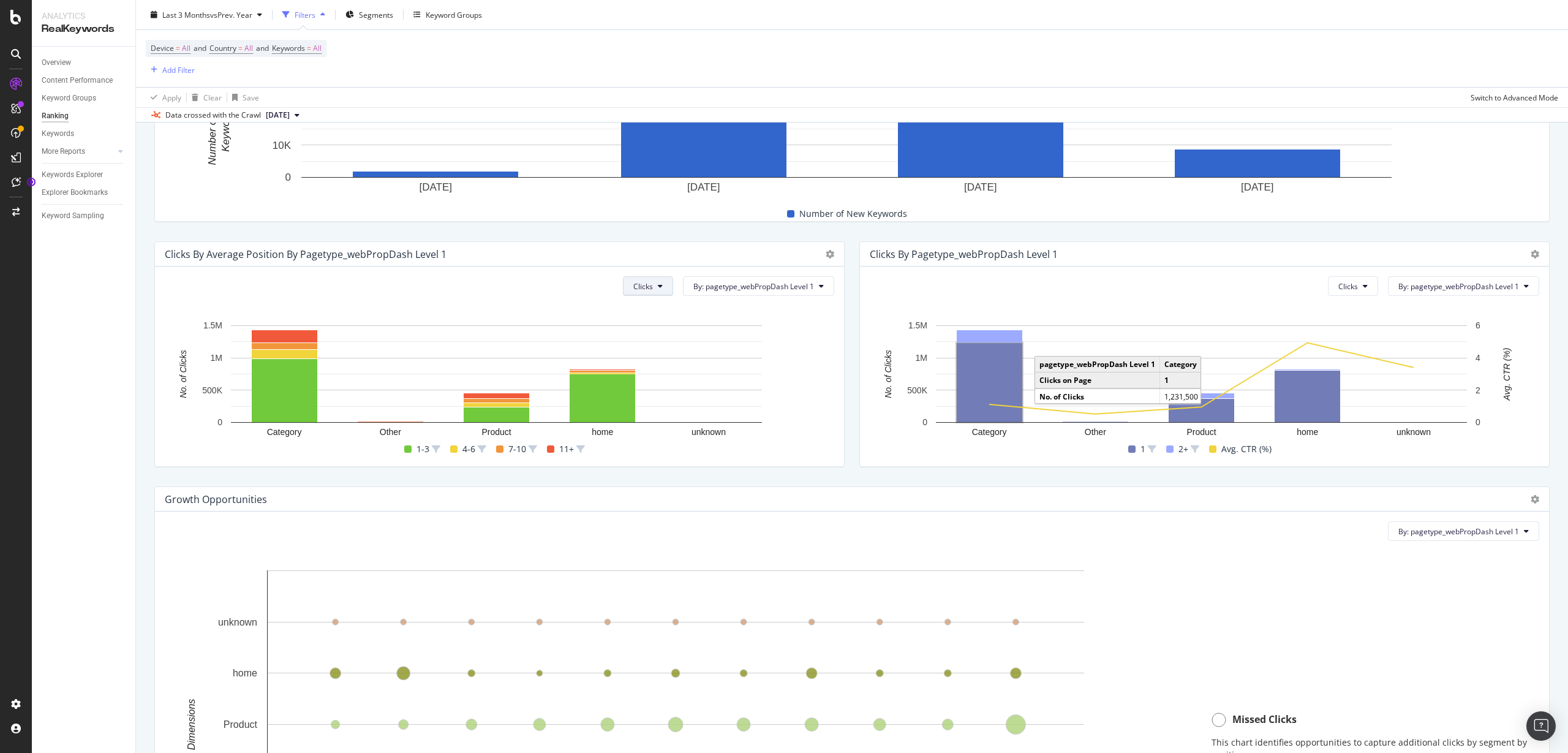
click at [648, 280] on button "Clicks" at bounding box center [648, 286] width 50 height 20
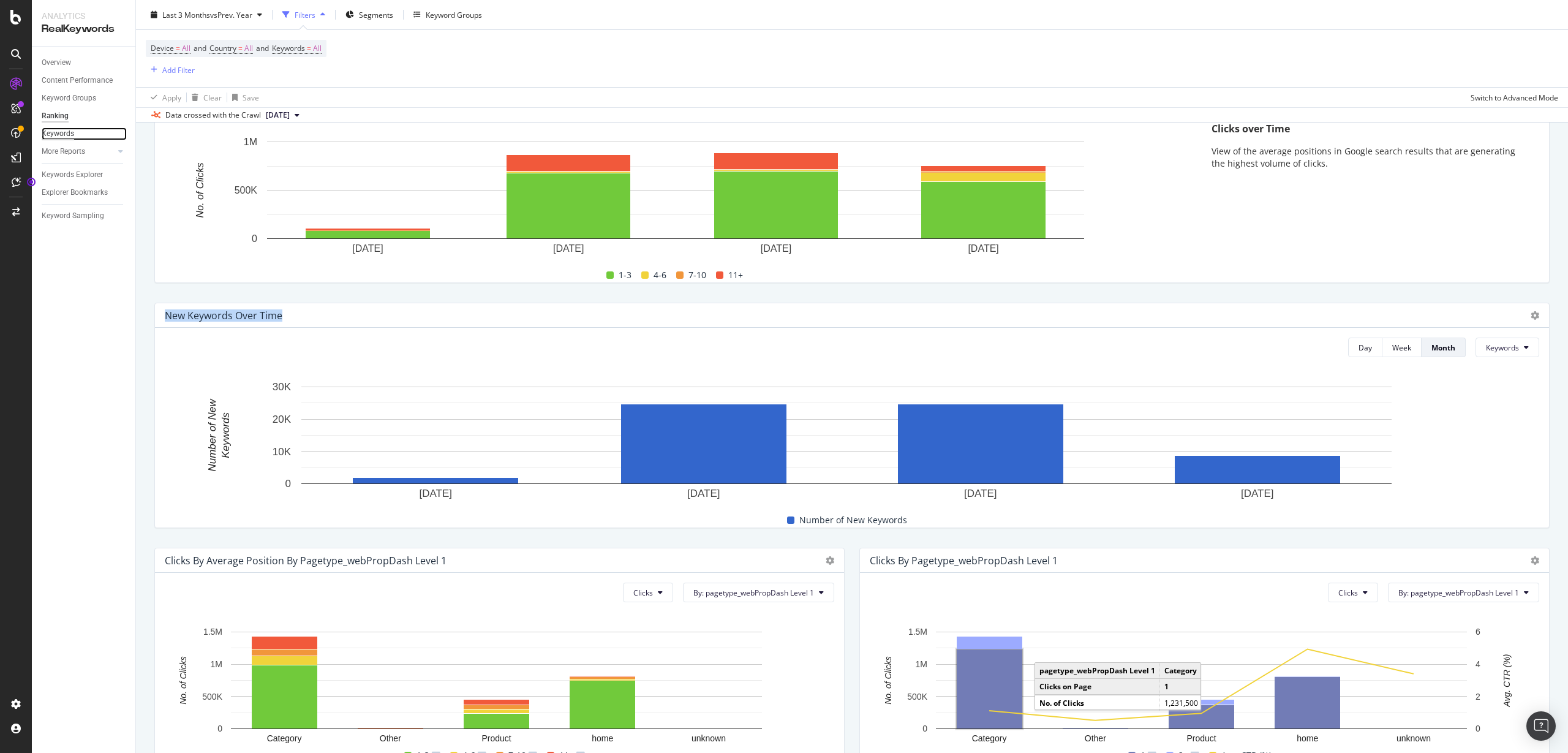
click at [69, 130] on div "Keywords" at bounding box center [58, 133] width 32 height 13
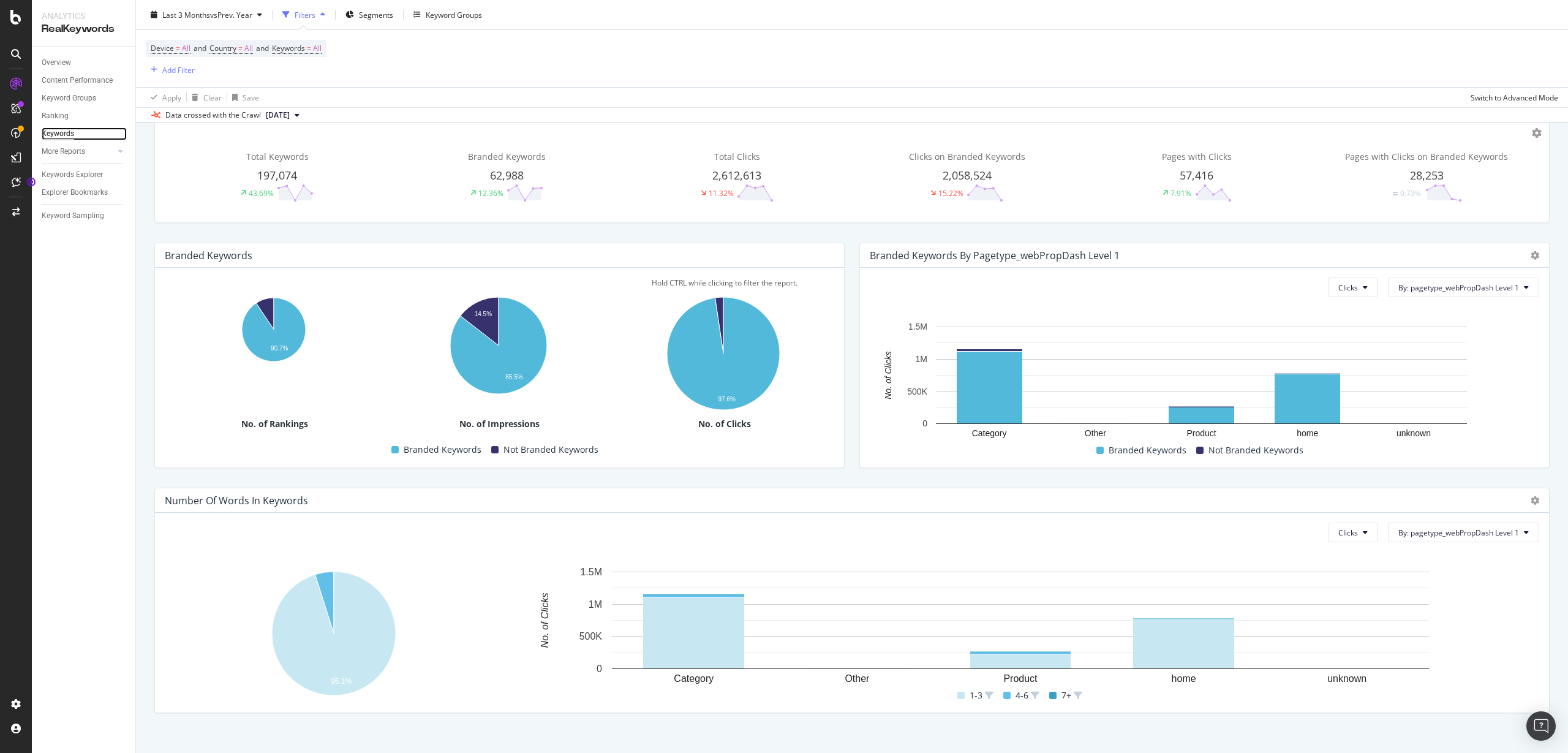
scroll to position [104, 0]
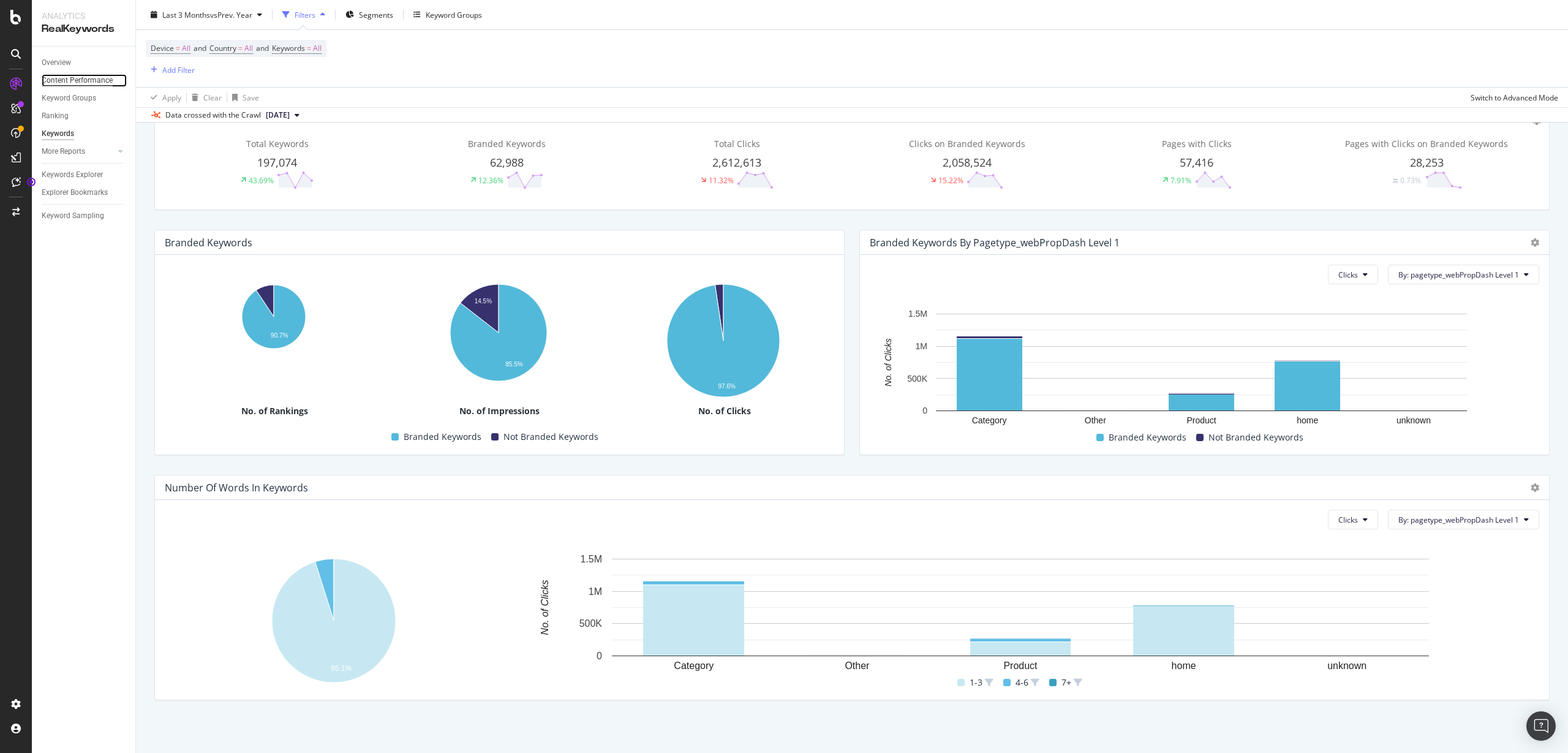
click at [58, 84] on div "Content Performance" at bounding box center [77, 80] width 71 height 13
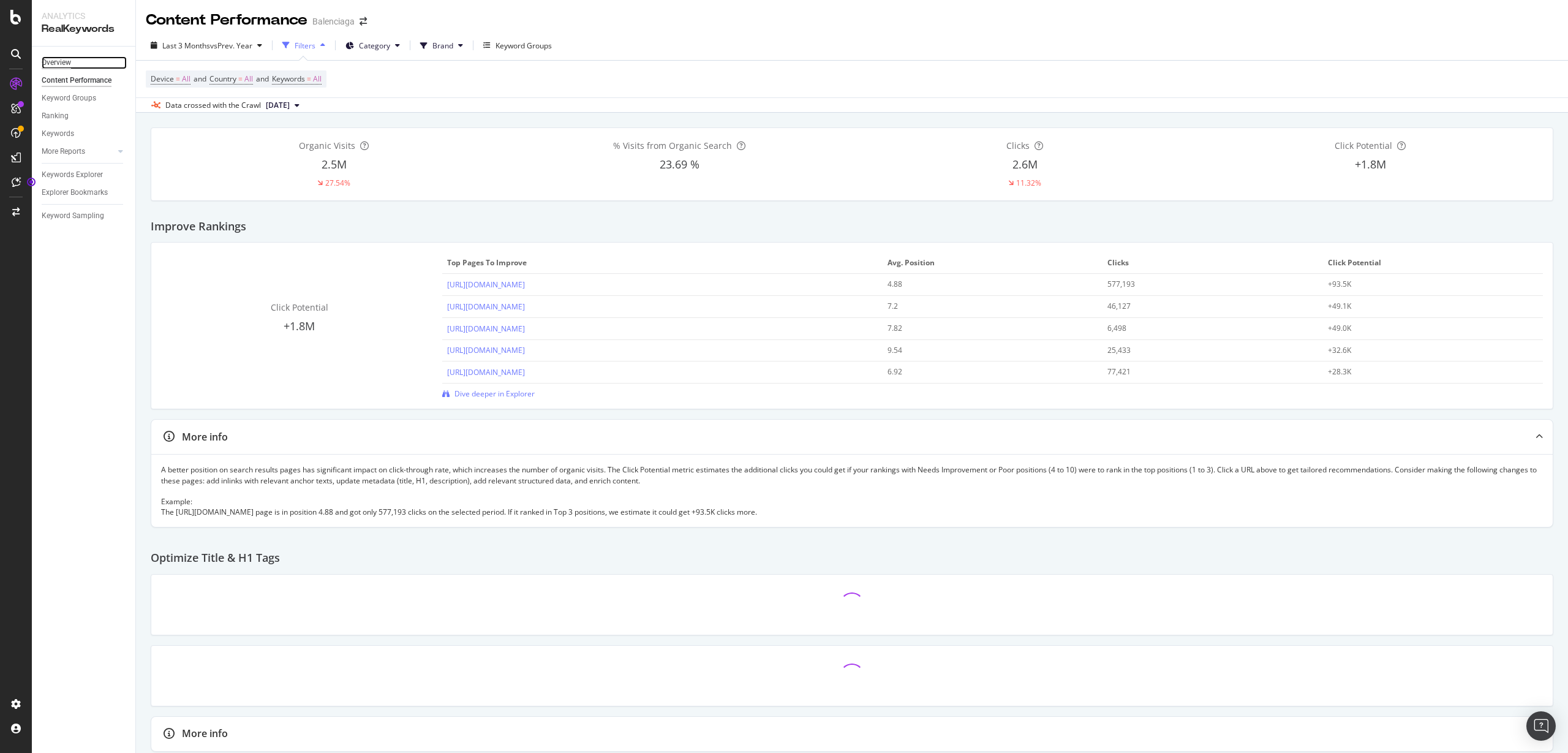
click at [56, 67] on div "Overview" at bounding box center [56, 63] width 29 height 13
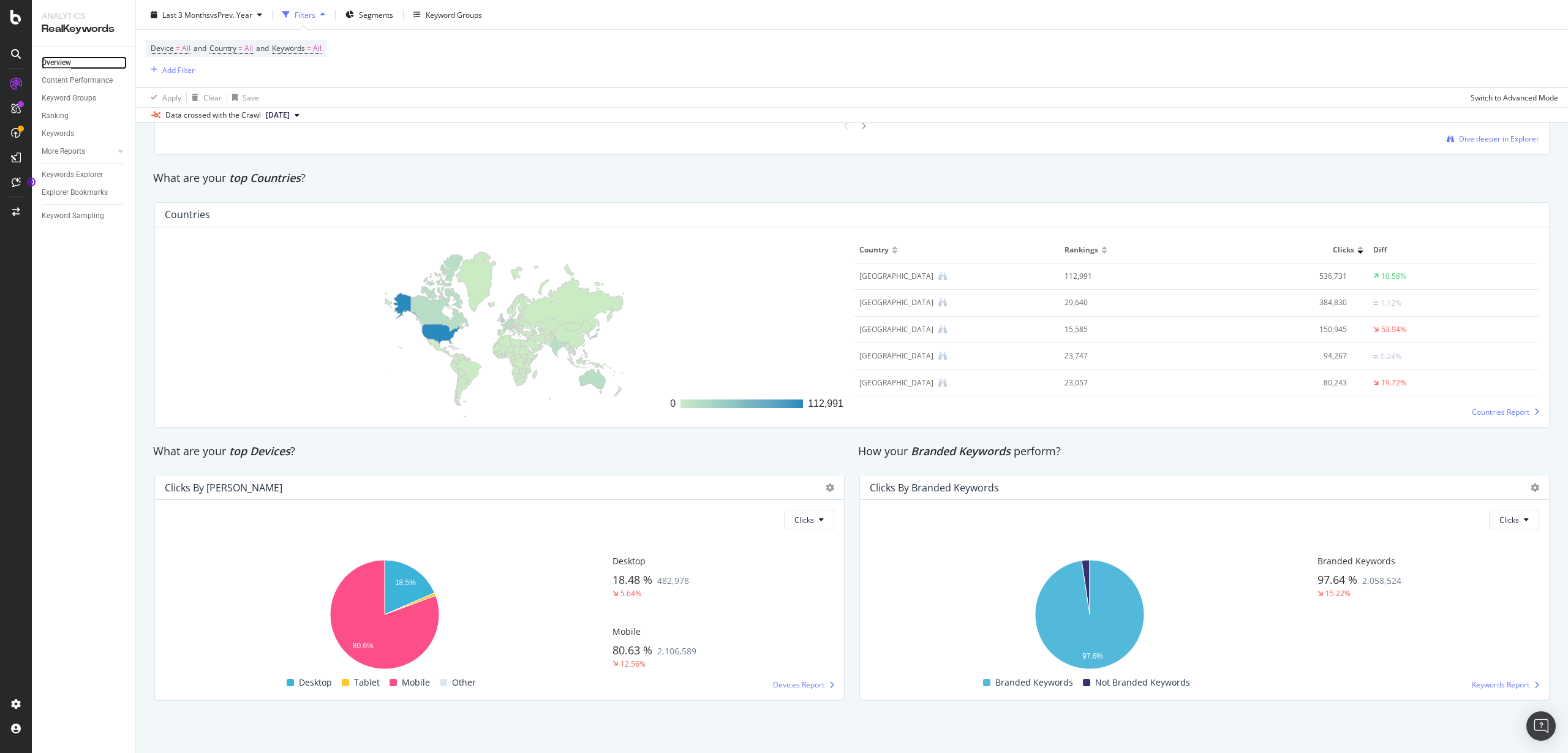
scroll to position [1654, 0]
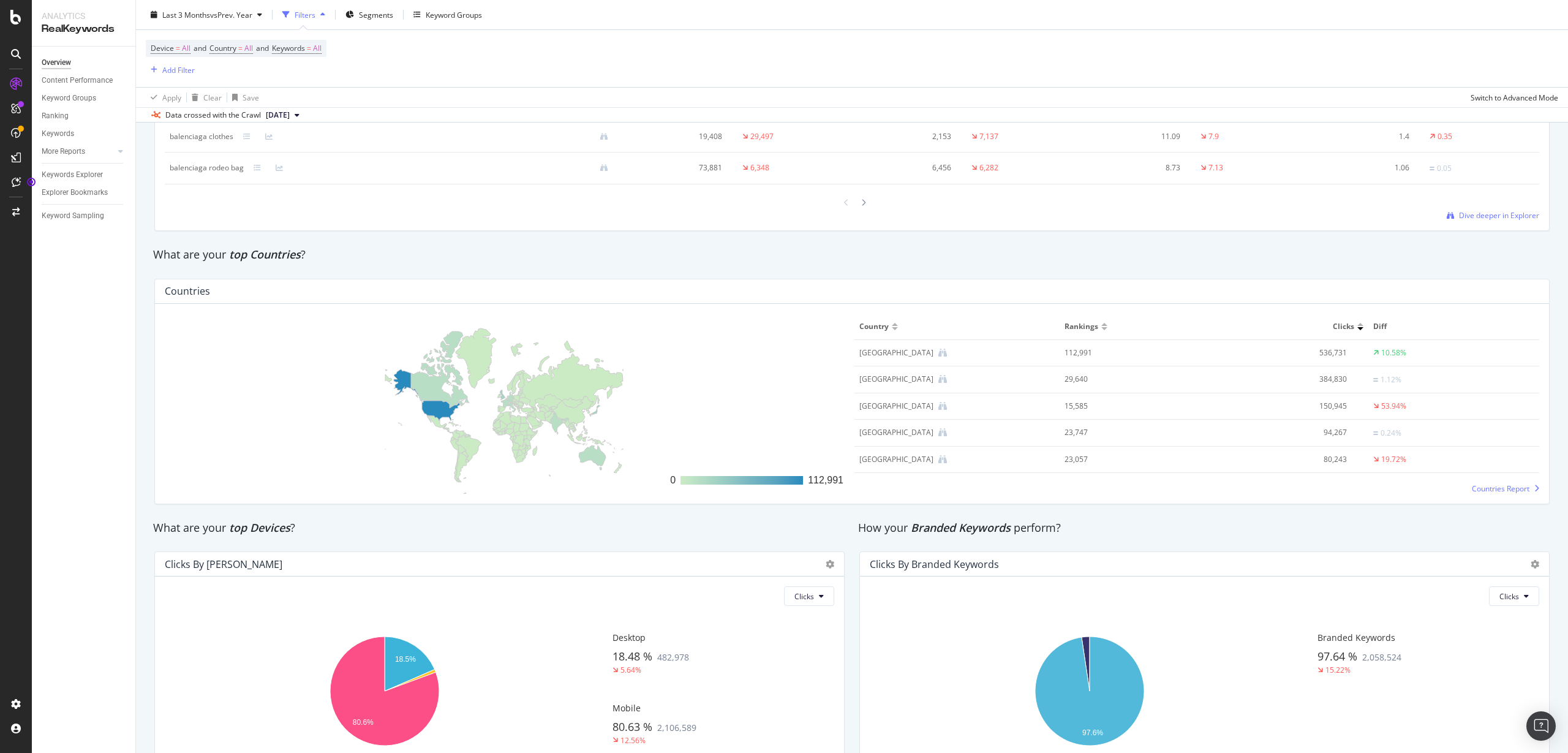
click at [1357, 328] on div at bounding box center [1360, 328] width 6 height 3
click at [1357, 325] on div at bounding box center [1360, 324] width 6 height 3
click at [1357, 326] on div at bounding box center [1360, 326] width 6 height 7
click at [1357, 327] on div at bounding box center [1360, 328] width 6 height 3
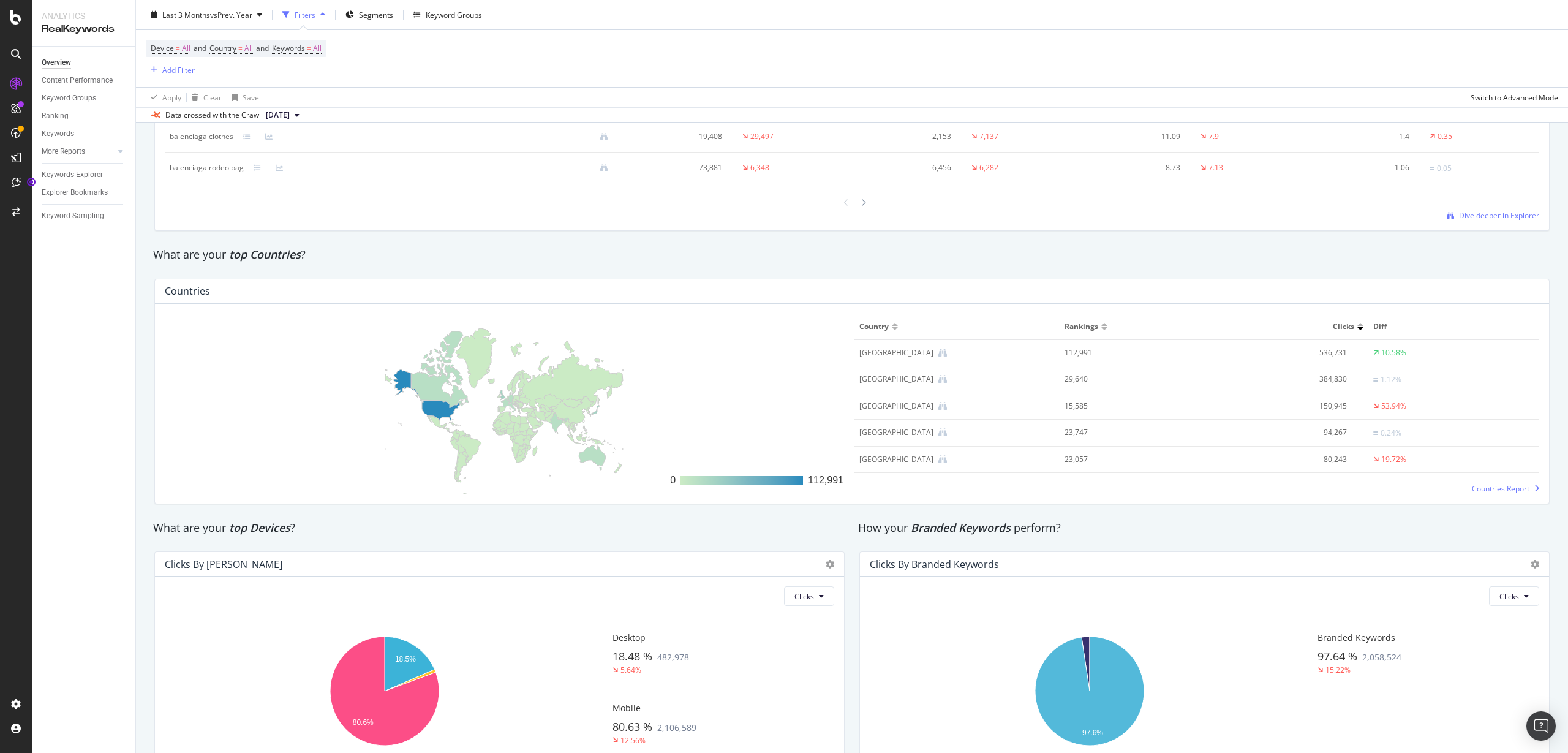
click at [1102, 329] on div at bounding box center [1105, 328] width 6 height 3
click at [1102, 328] on div at bounding box center [1105, 328] width 6 height 3
click at [1102, 324] on div at bounding box center [1105, 324] width 6 height 3
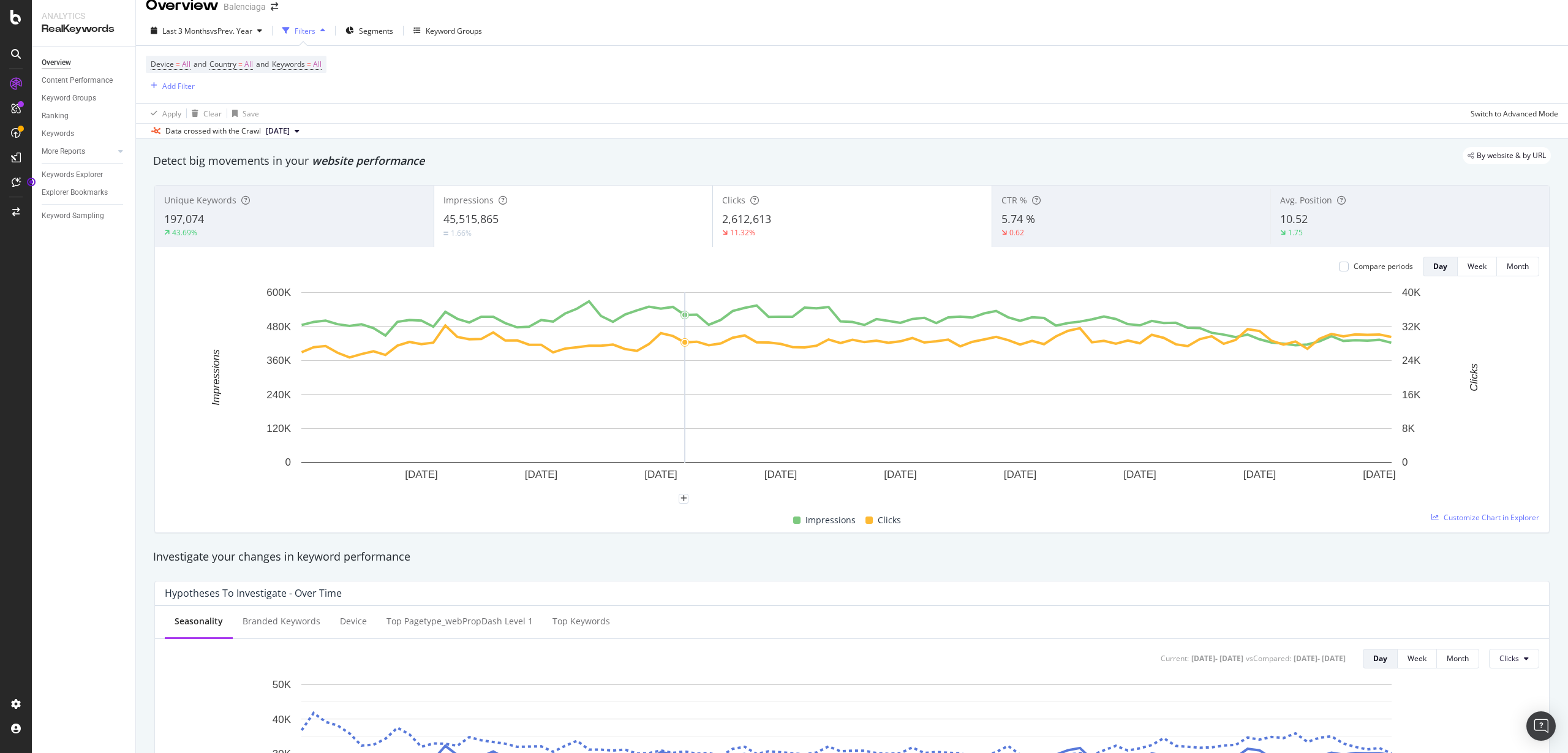
scroll to position [0, 0]
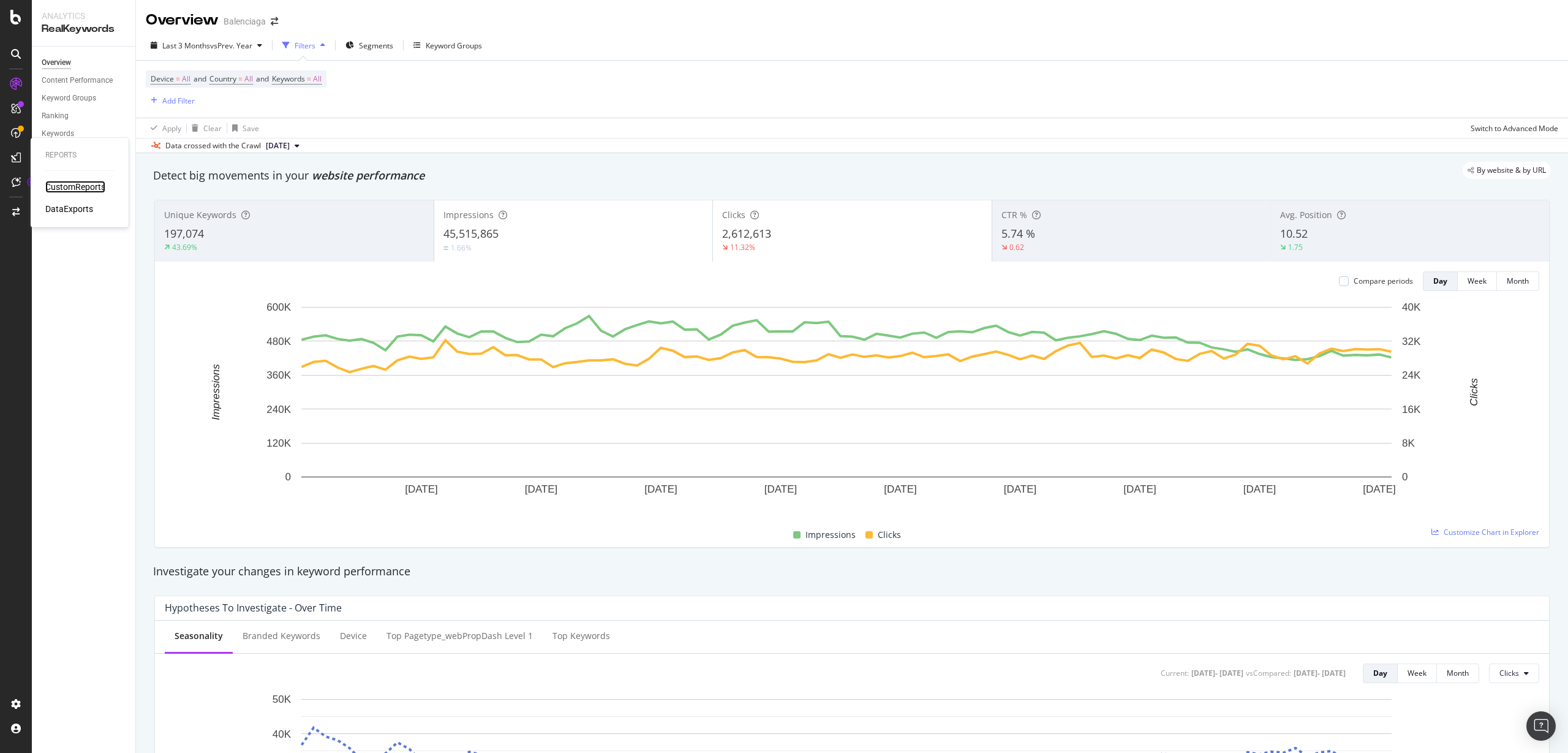
click at [54, 189] on div "CustomReports" at bounding box center [75, 187] width 60 height 12
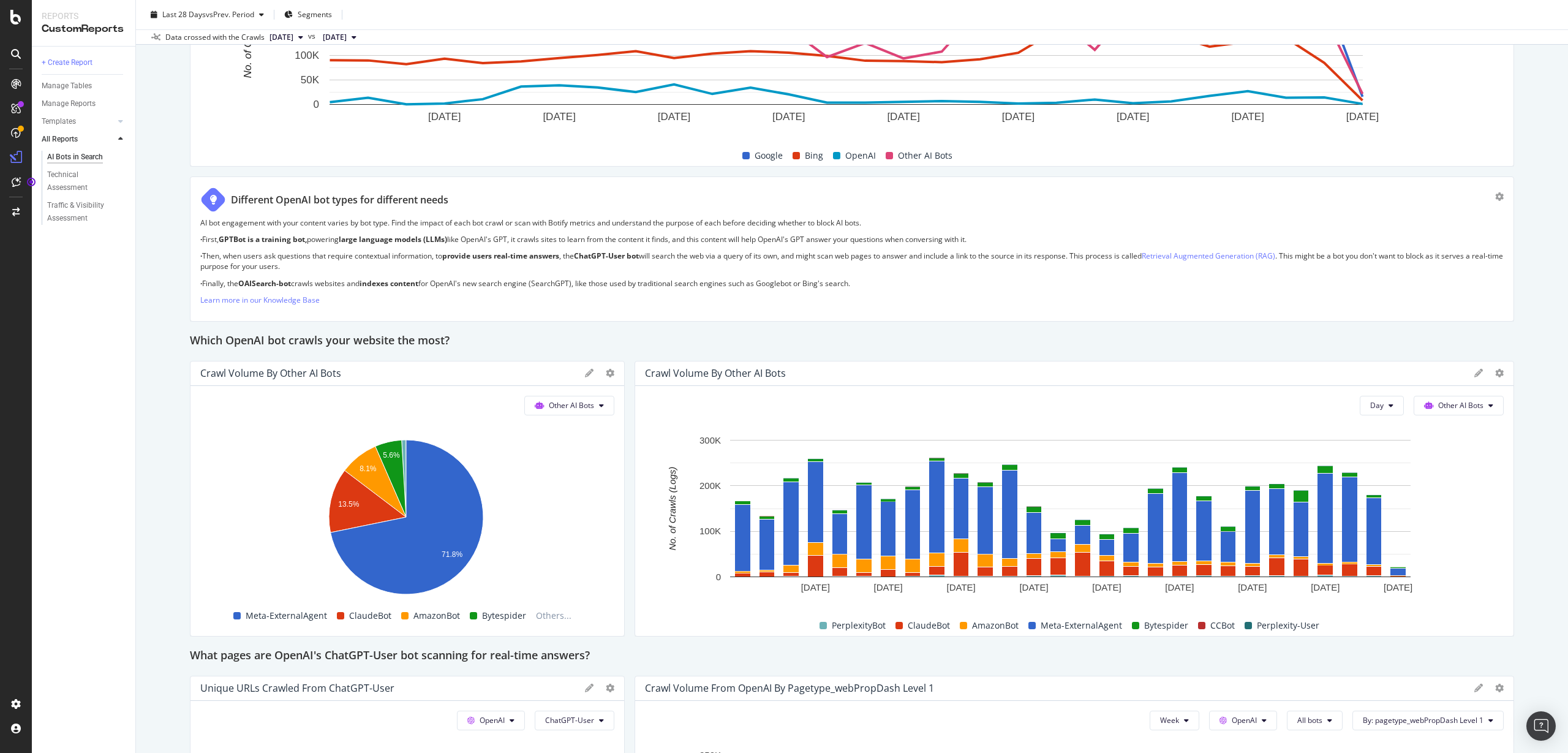
scroll to position [790, 0]
